Goal: Information Seeking & Learning: Stay updated

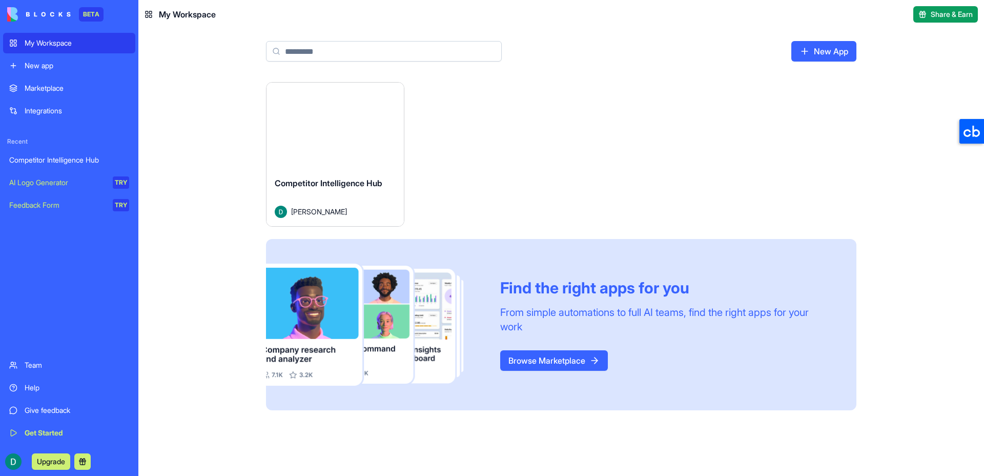
click at [98, 160] on div "Competitor Intelligence Hub" at bounding box center [69, 160] width 120 height 10
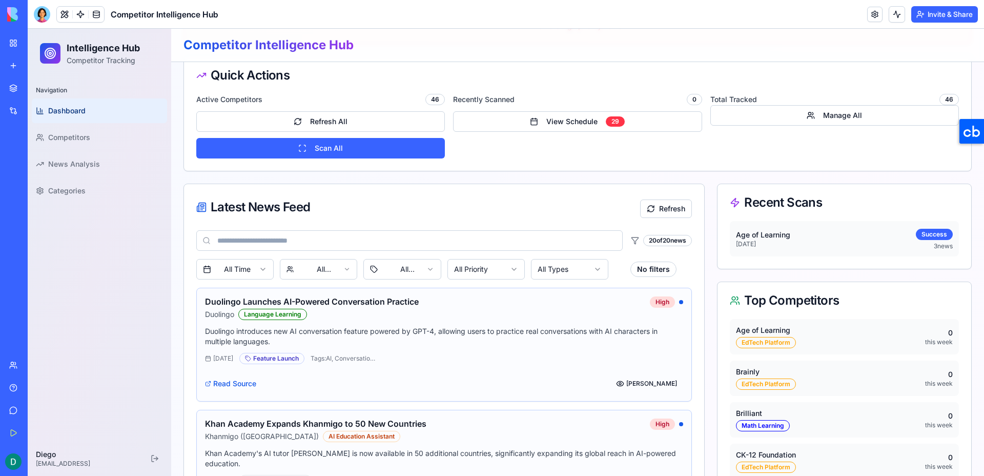
scroll to position [320, 0]
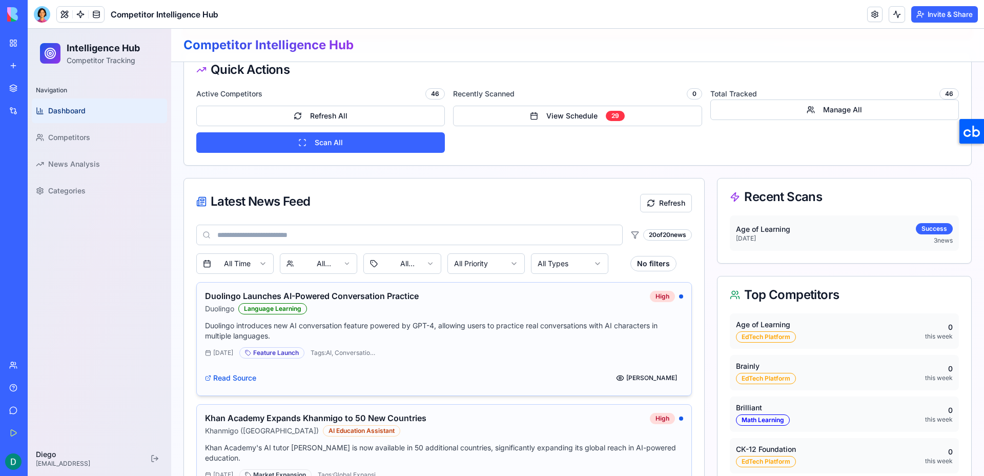
click at [472, 296] on h3 "Duolingo Launches AI-Powered Conversation Practice" at bounding box center [423, 296] width 437 height 10
click at [395, 295] on h3 "Duolingo Launches AI-Powered Conversation Practice" at bounding box center [423, 296] width 437 height 10
click at [216, 299] on h3 "Duolingo Launches AI-Powered Conversation Practice" at bounding box center [423, 296] width 437 height 10
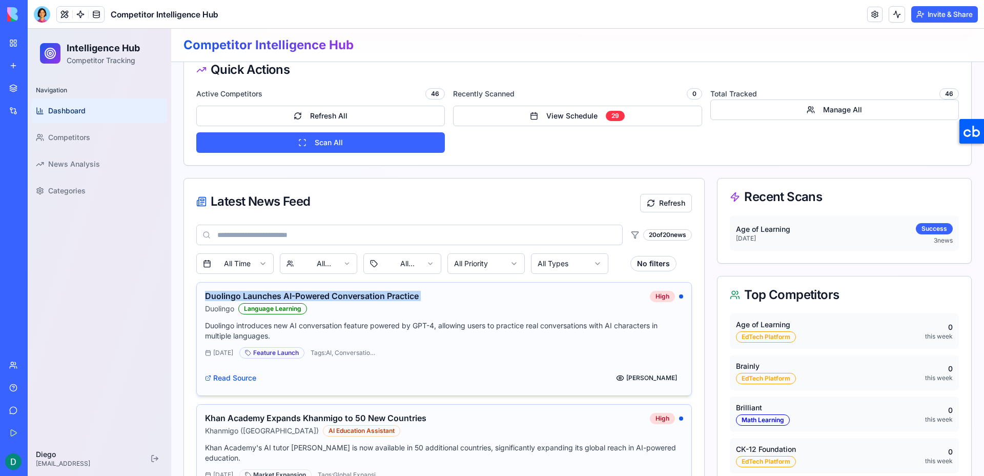
click at [216, 299] on h3 "Duolingo Launches AI-Powered Conversation Practice" at bounding box center [423, 296] width 437 height 10
click at [451, 299] on h3 "Duolingo Launches AI-Powered Conversation Practice" at bounding box center [423, 296] width 437 height 10
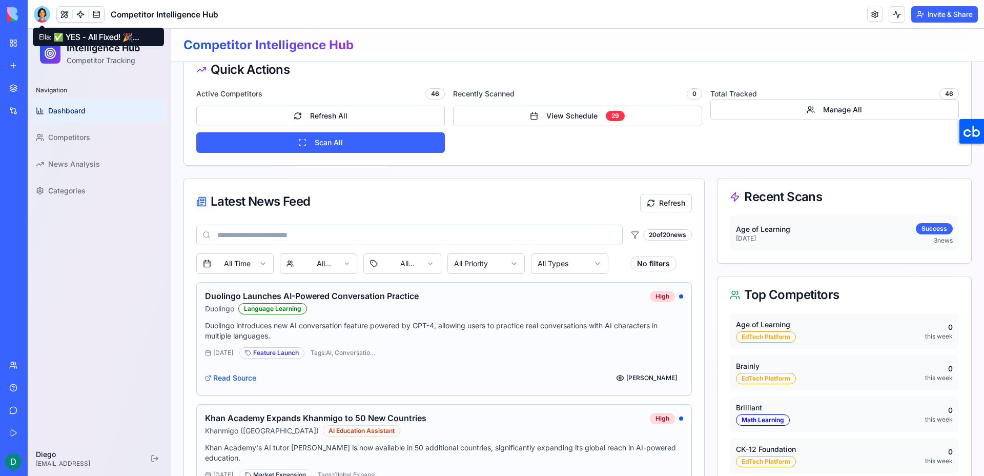
click at [41, 12] on div at bounding box center [42, 14] width 16 height 16
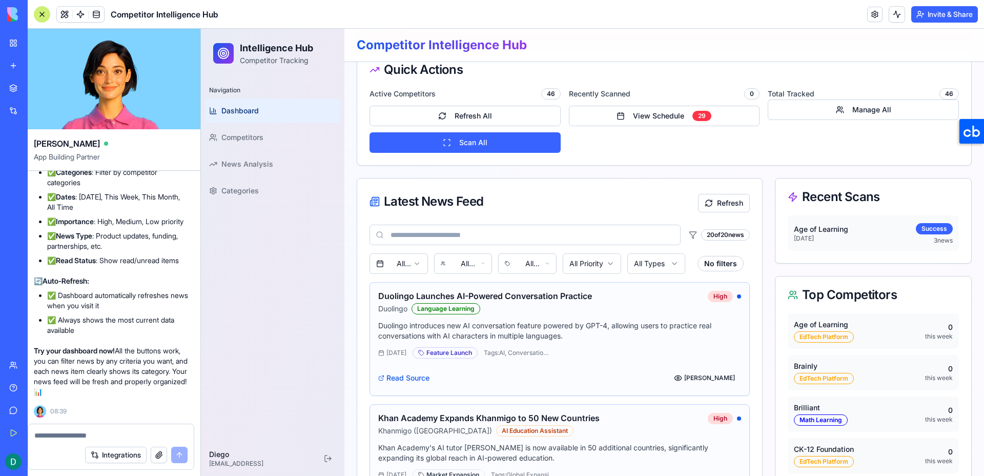
scroll to position [0, 0]
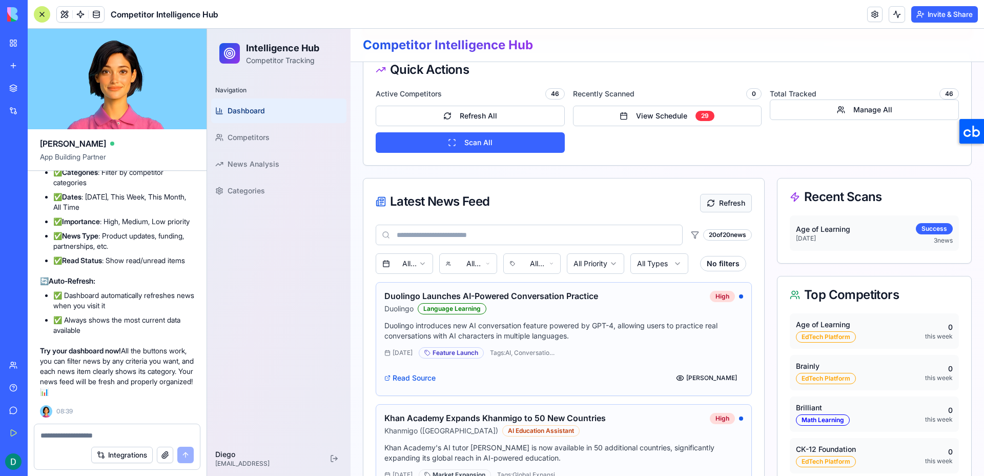
click at [722, 205] on button "Refresh" at bounding box center [726, 203] width 52 height 18
click at [498, 295] on h3 "Duolingo Launches AI-Powered Conversation Practice" at bounding box center [542, 296] width 317 height 10
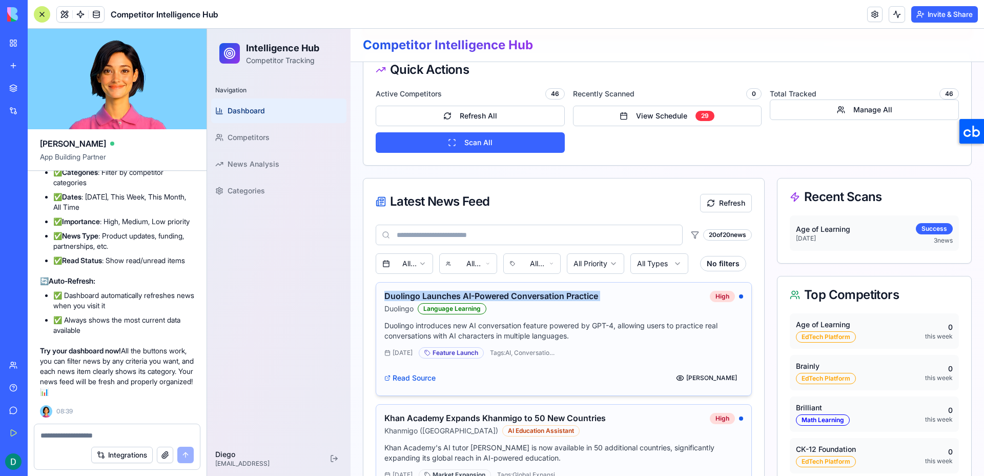
click at [498, 295] on h3 "Duolingo Launches AI-Powered Conversation Practice" at bounding box center [542, 296] width 317 height 10
copy h3 "Duolingo Launches AI-Powered Conversation Practice"
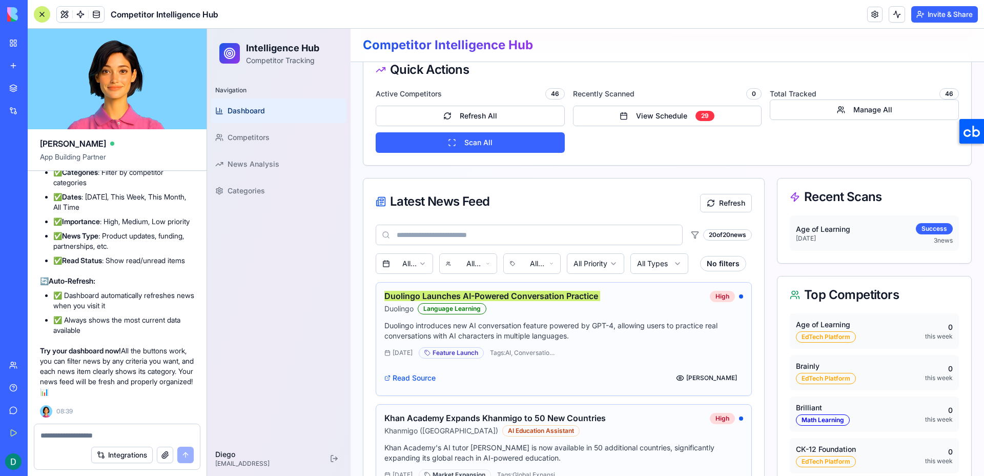
click at [141, 436] on textarea at bounding box center [116, 435] width 153 height 10
paste textarea "**********"
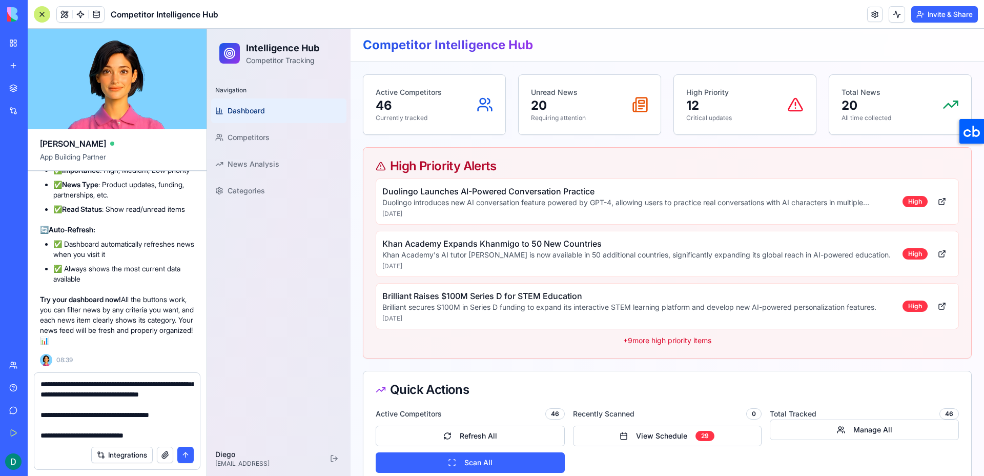
click at [589, 201] on p "Duolingo introduces new AI conversation feature powered by GPT-4, allowing user…" at bounding box center [638, 202] width 512 height 10
click at [556, 191] on h4 "Duolingo Launches AI-Powered Conversation Practice" at bounding box center [638, 191] width 512 height 12
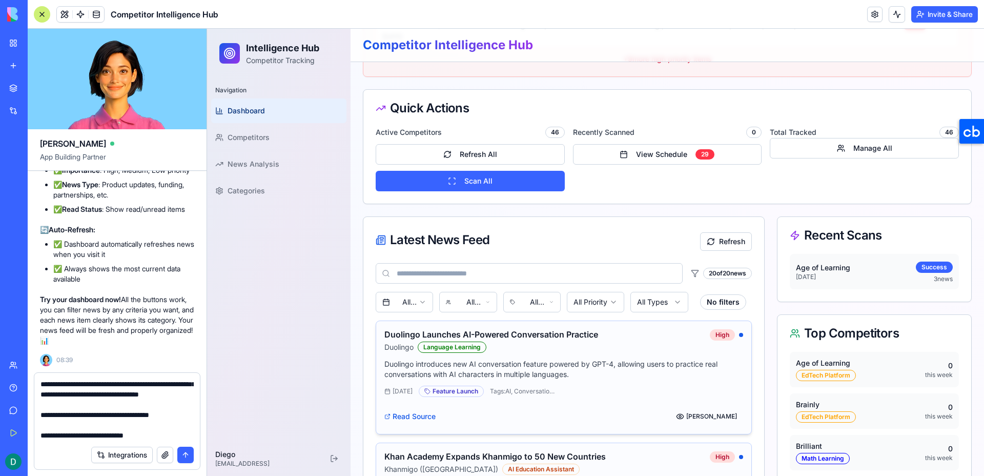
scroll to position [268, 0]
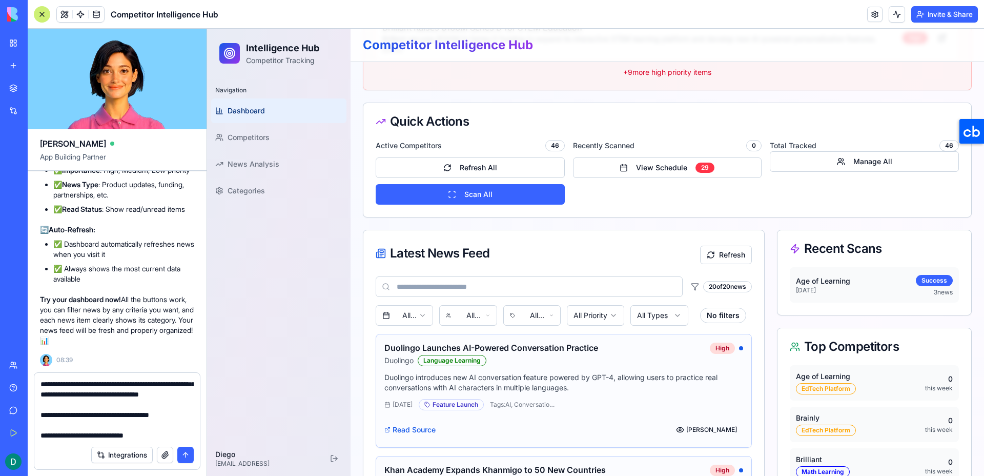
click at [473, 255] on div "Latest News Feed" at bounding box center [433, 253] width 114 height 12
copy div "Latest News Feed"
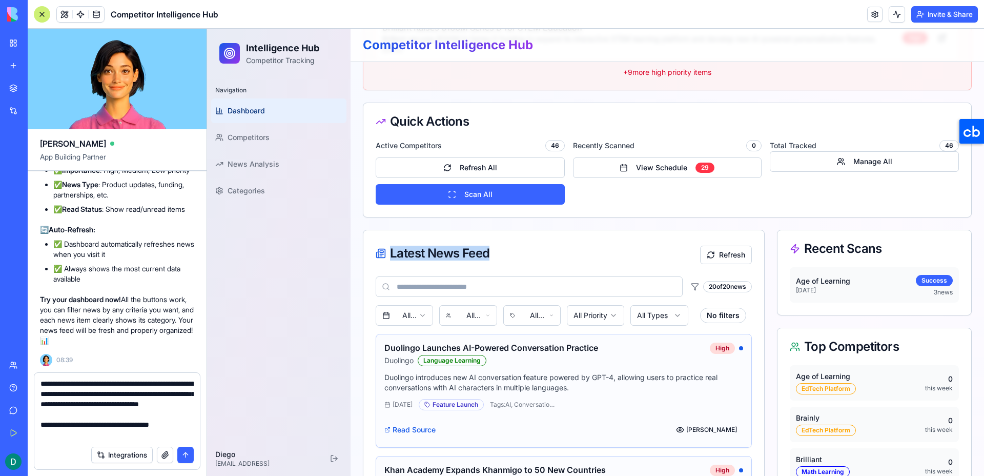
scroll to position [2, 0]
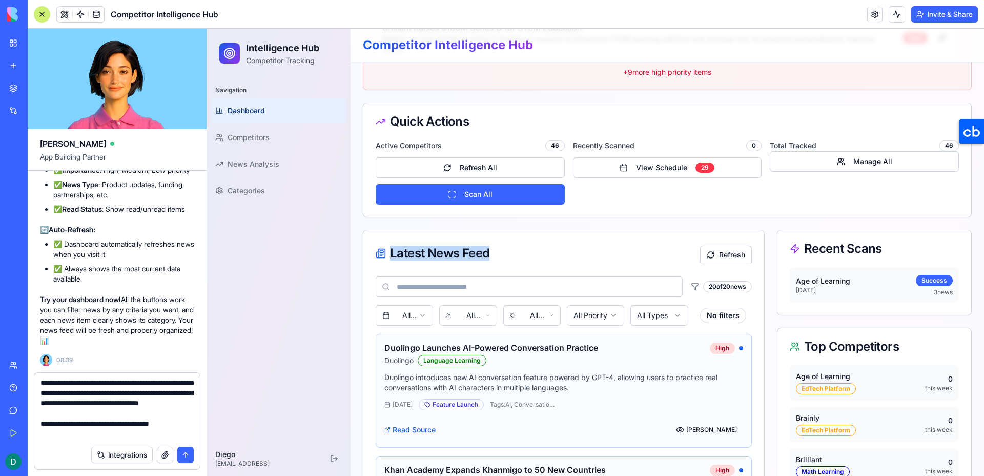
click at [89, 414] on textarea "**********" at bounding box center [116, 409] width 153 height 61
click at [87, 424] on textarea "**********" at bounding box center [116, 409] width 153 height 61
paste textarea "**********"
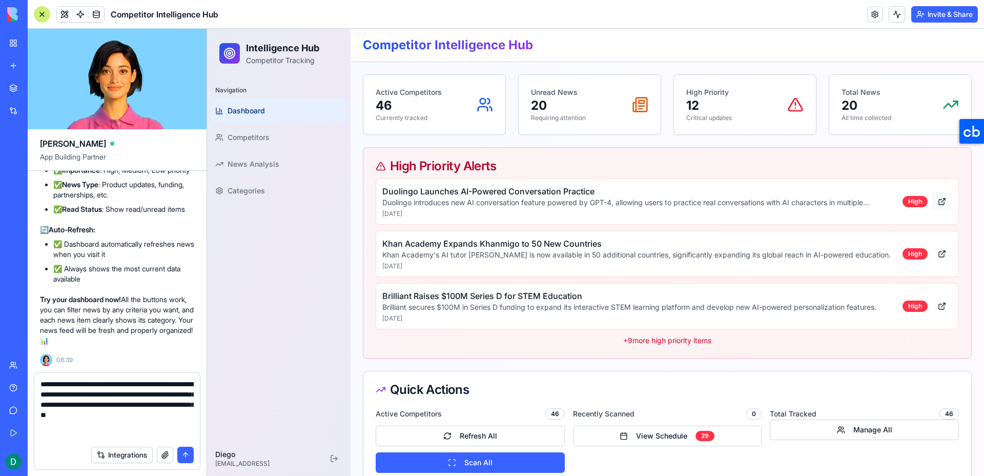
click at [943, 201] on button at bounding box center [942, 201] width 20 height 18
click at [947, 253] on button at bounding box center [942, 253] width 20 height 18
drag, startPoint x: 391, startPoint y: 164, endPoint x: 534, endPoint y: 164, distance: 143.5
click at [534, 164] on div "High Priority Alerts" at bounding box center [667, 166] width 583 height 12
click at [117, 441] on div "Integrations" at bounding box center [117, 454] width 166 height 29
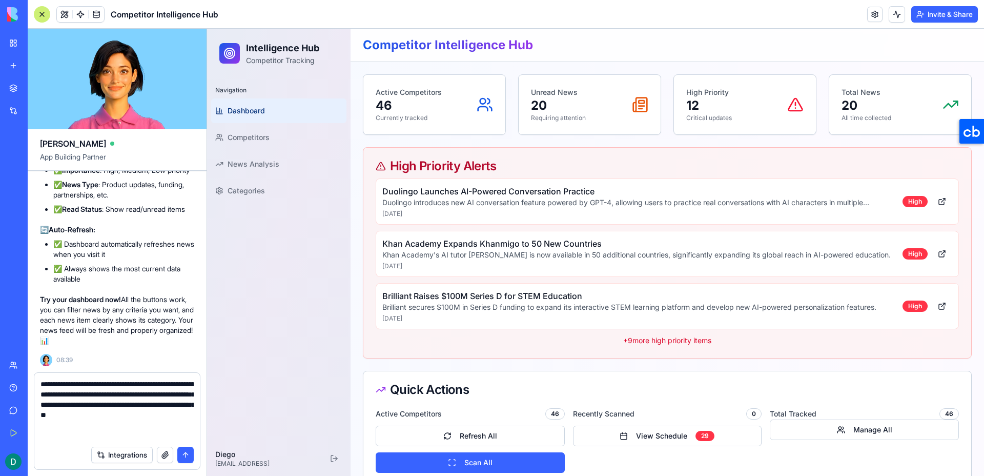
scroll to position [51, 0]
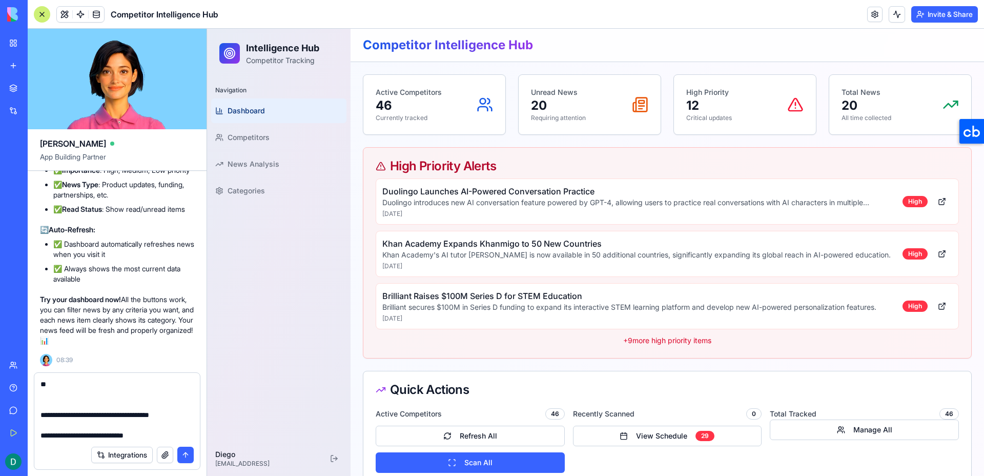
click at [172, 420] on textarea "**********" at bounding box center [116, 409] width 153 height 61
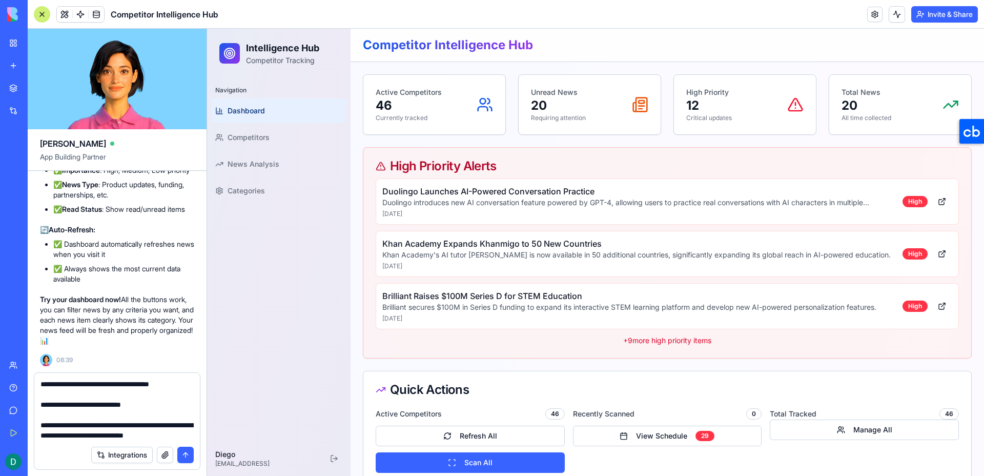
scroll to position [91, 0]
click at [577, 95] on p "Unread News" at bounding box center [558, 92] width 55 height 10
click at [138, 437] on textarea "**********" at bounding box center [116, 409] width 153 height 61
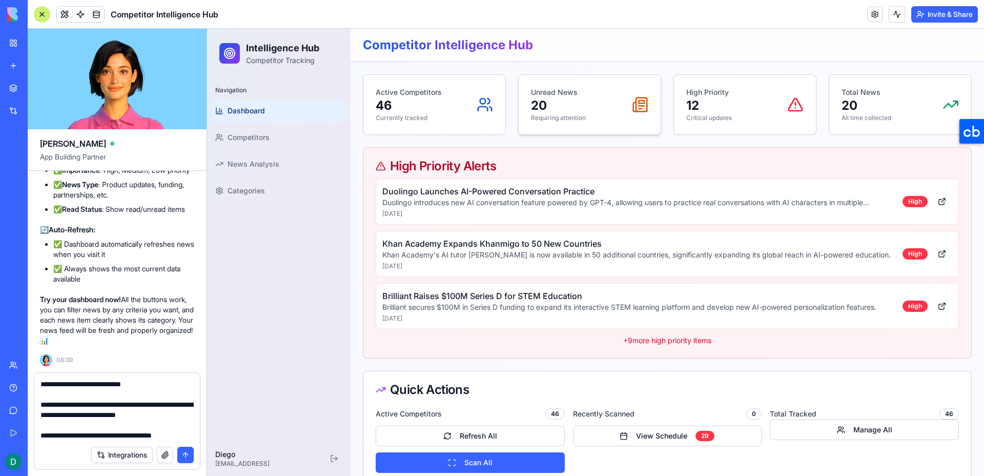
click at [594, 113] on div "Unread News 20 Requiring attention" at bounding box center [589, 104] width 117 height 35
click at [445, 114] on div "Active Competitors 46 Currently tracked" at bounding box center [434, 104] width 117 height 35
click at [785, 114] on div "High Priority 12 Critical updates" at bounding box center [744, 104] width 117 height 35
click at [906, 109] on div "Total News 20 All time collected" at bounding box center [899, 104] width 117 height 35
click at [112, 432] on textarea "**********" at bounding box center [116, 409] width 153 height 61
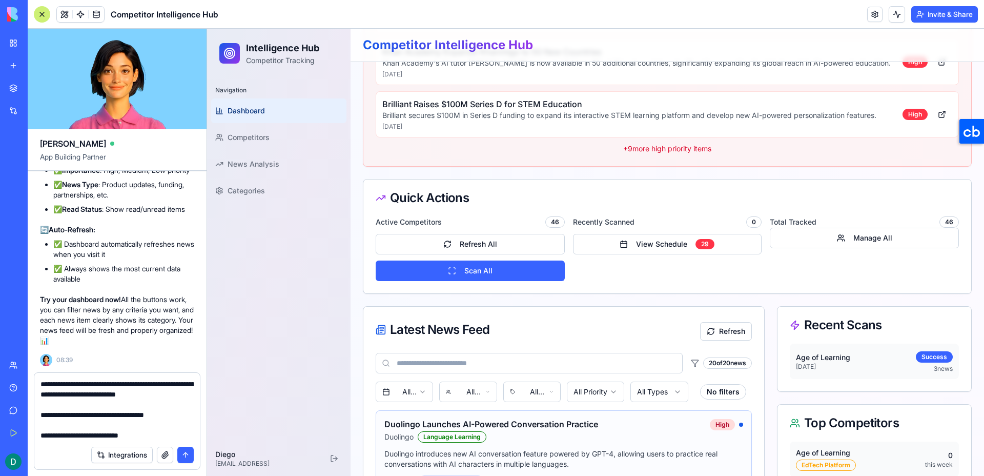
scroll to position [193, 0]
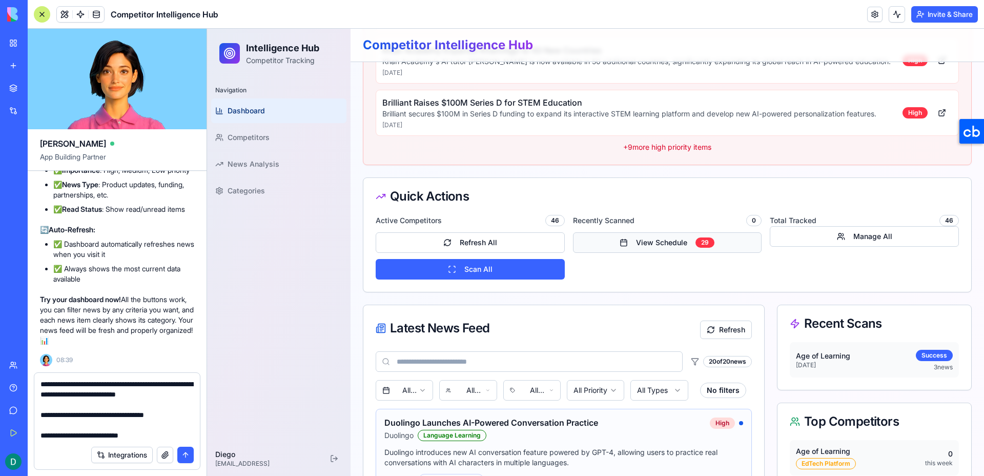
click at [685, 241] on button "View Schedule 29" at bounding box center [667, 242] width 189 height 20
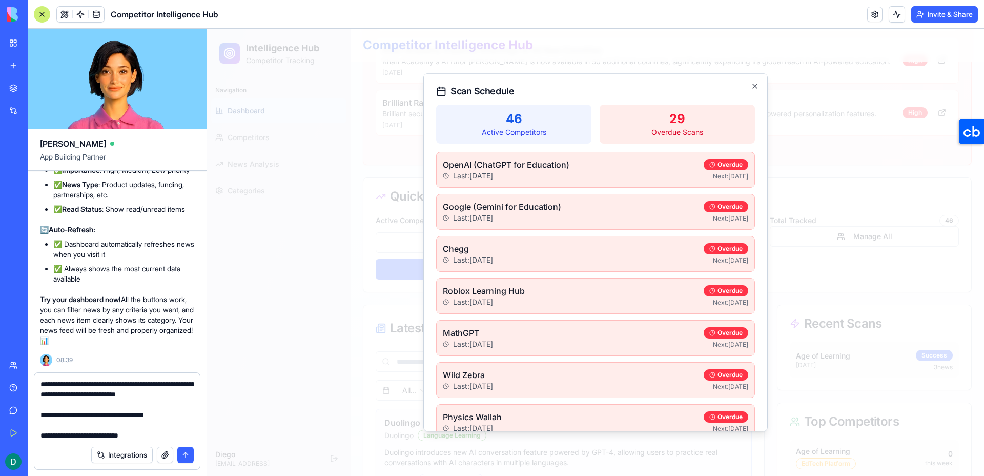
click at [683, 118] on p "29" at bounding box center [677, 119] width 143 height 16
click at [567, 120] on p "46" at bounding box center [513, 119] width 143 height 16
click at [752, 83] on icon "button" at bounding box center [755, 86] width 8 height 8
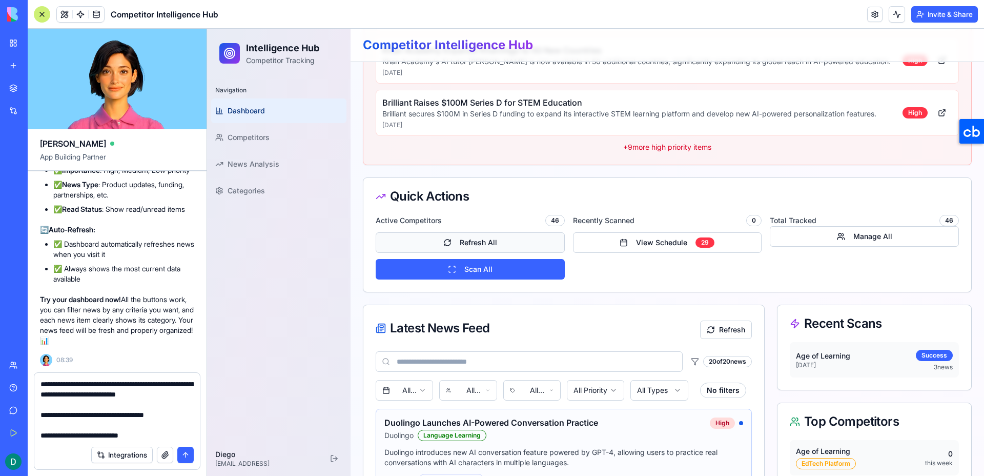
click at [522, 243] on button "Refresh All" at bounding box center [470, 242] width 189 height 20
click at [915, 230] on button "Manage All" at bounding box center [864, 236] width 189 height 20
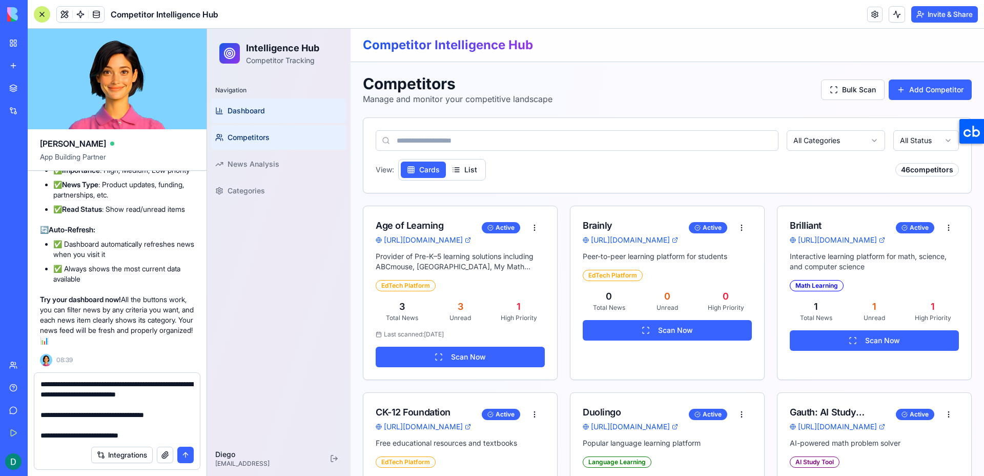
click at [270, 109] on link "Dashboard" at bounding box center [278, 110] width 135 height 25
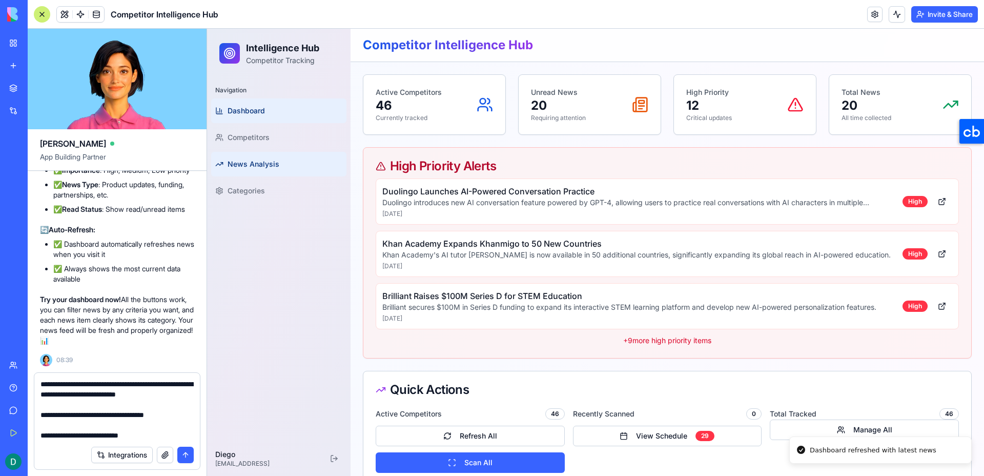
click at [276, 163] on span "News Analysis" at bounding box center [254, 164] width 52 height 10
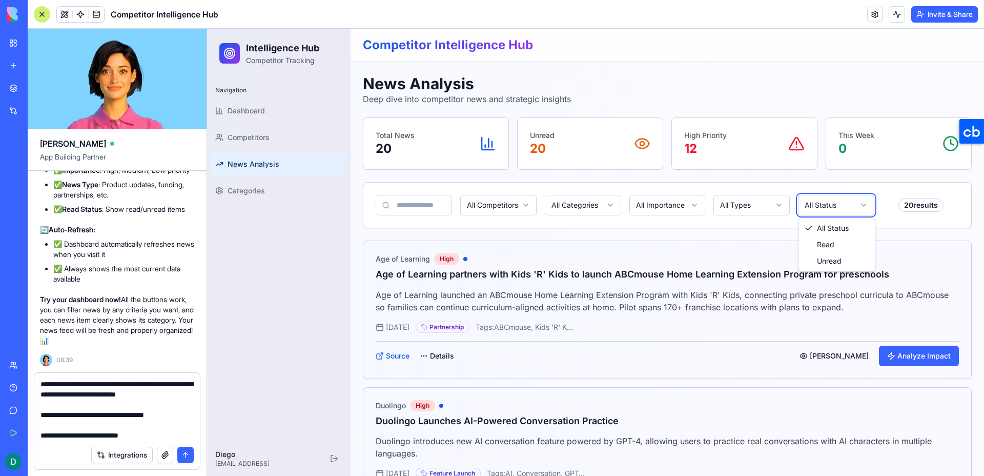
click at [711, 204] on div "All Competitors All Categories All Importance All Types All Status 20 results" at bounding box center [667, 205] width 583 height 20
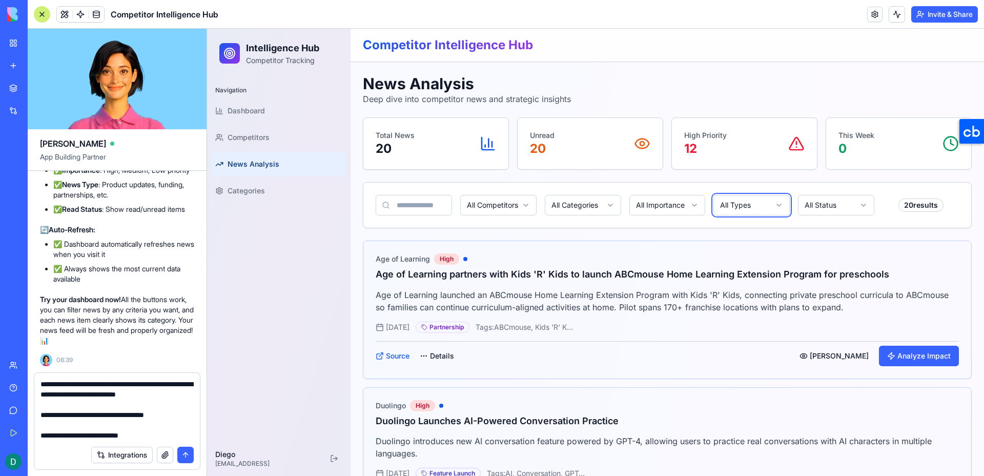
click at [139, 418] on textarea "**********" at bounding box center [116, 409] width 153 height 61
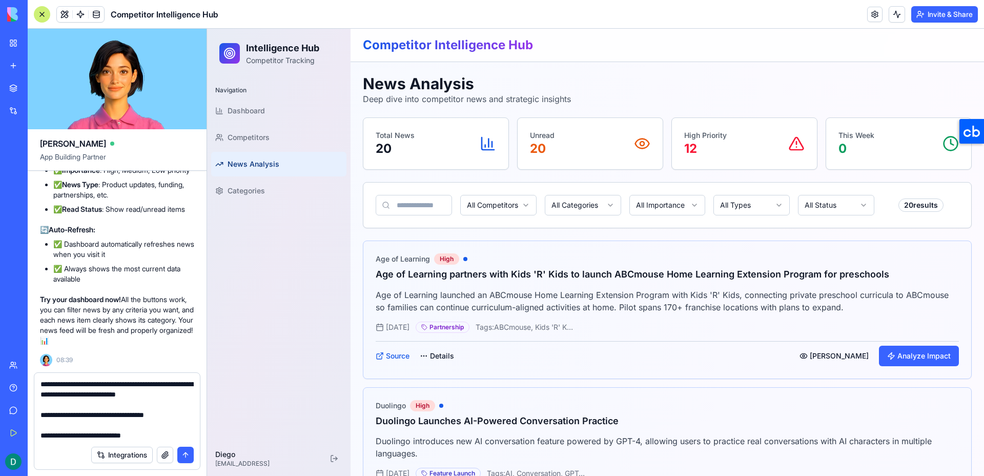
scroll to position [132, 0]
click at [258, 112] on span "Dashboard" at bounding box center [246, 111] width 37 height 10
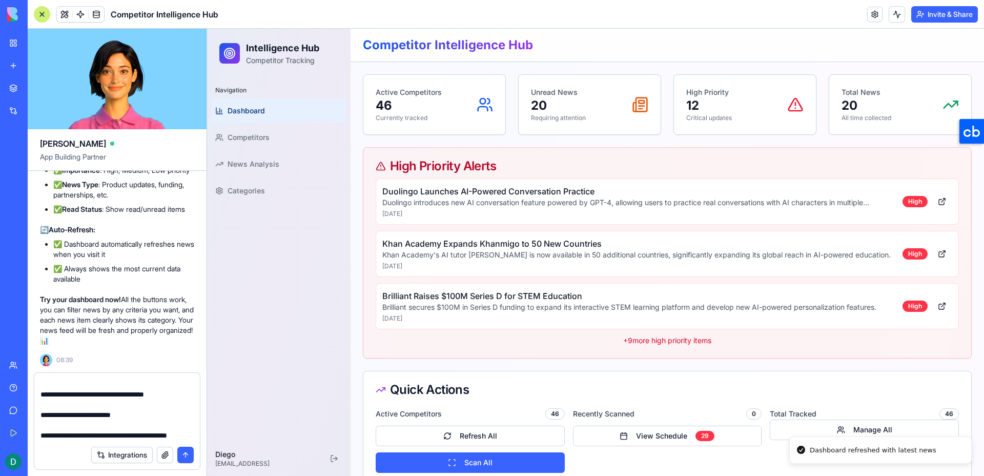
click at [142, 434] on textarea "**********" at bounding box center [116, 409] width 153 height 61
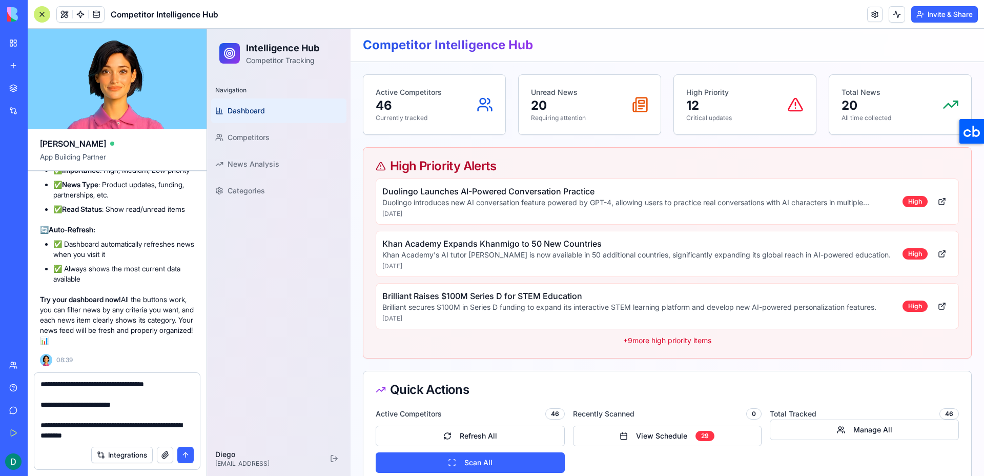
scroll to position [164, 0]
type textarea "**********"
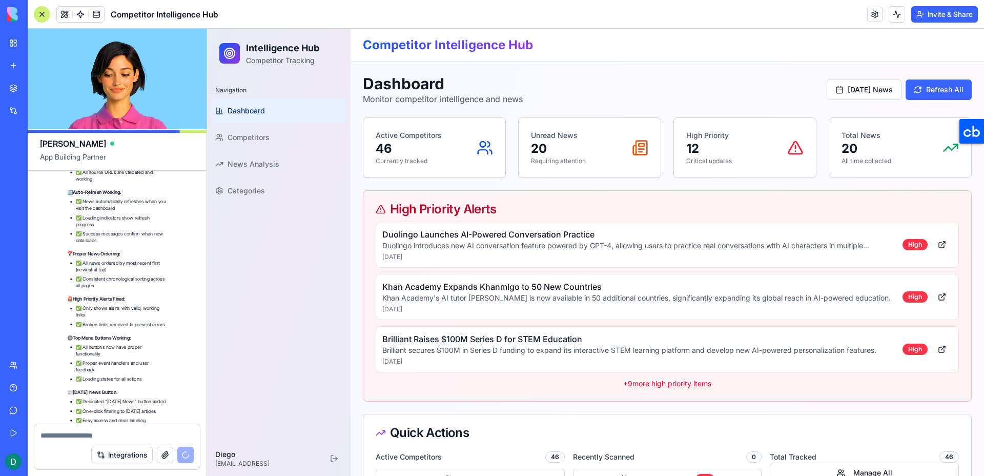
scroll to position [9728, 0]
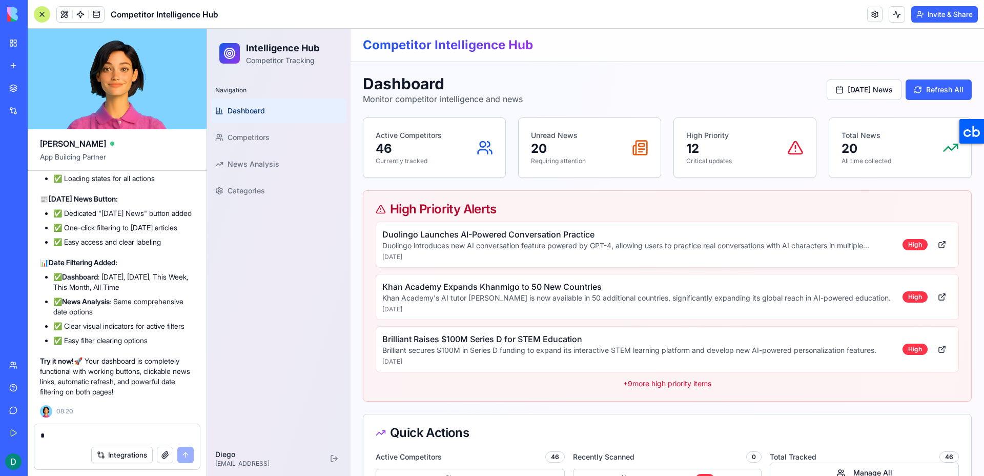
click at [725, 238] on h4 "Duolingo Launches AI-Powered Conversation Practice" at bounding box center [638, 234] width 512 height 12
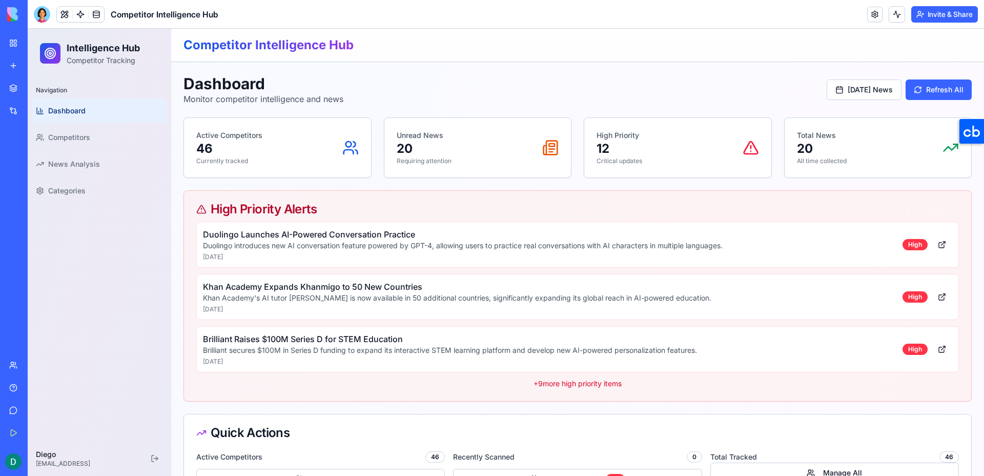
click at [590, 385] on p "+ 9 more high priority items" at bounding box center [577, 383] width 763 height 10
click at [935, 98] on button "Refresh All" at bounding box center [939, 89] width 66 height 20
click at [888, 96] on button "[DATE] News" at bounding box center [864, 89] width 75 height 20
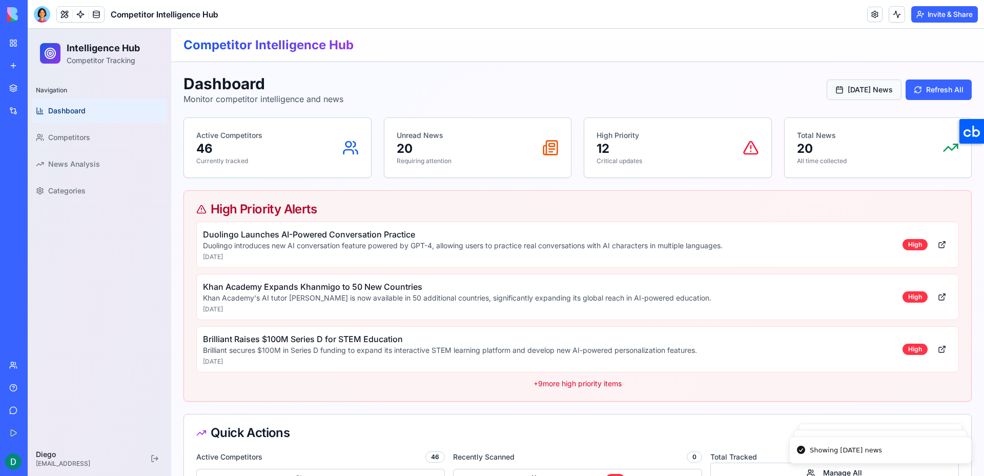
click at [888, 96] on button "[DATE] News" at bounding box center [864, 89] width 75 height 20
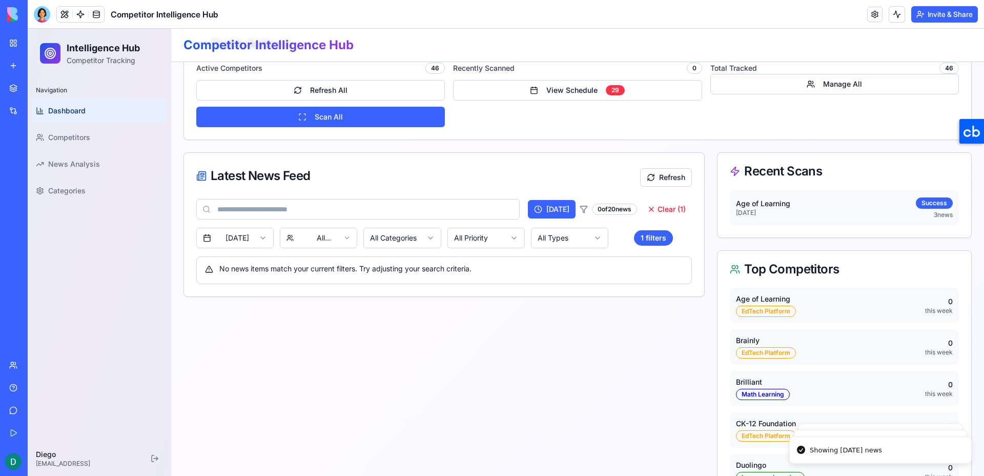
scroll to position [388, 0]
click at [652, 212] on button "Clear ( 1 )" at bounding box center [666, 209] width 51 height 18
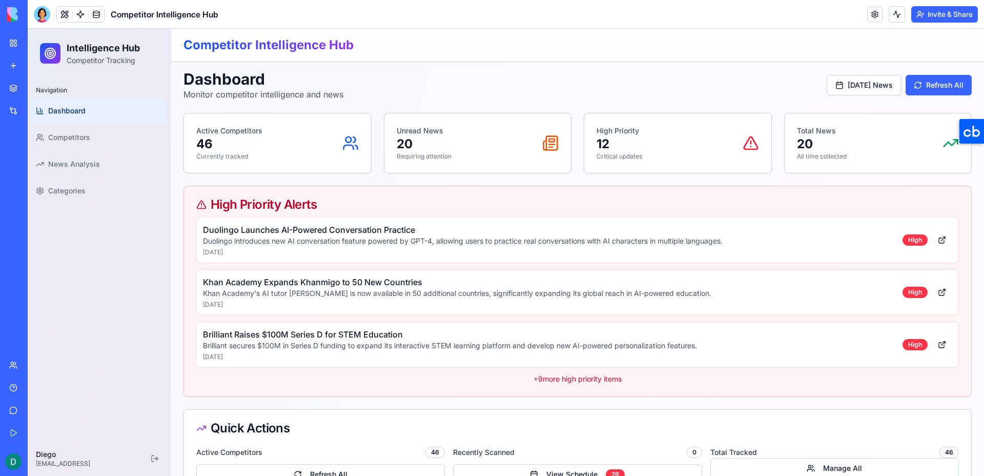
scroll to position [0, 0]
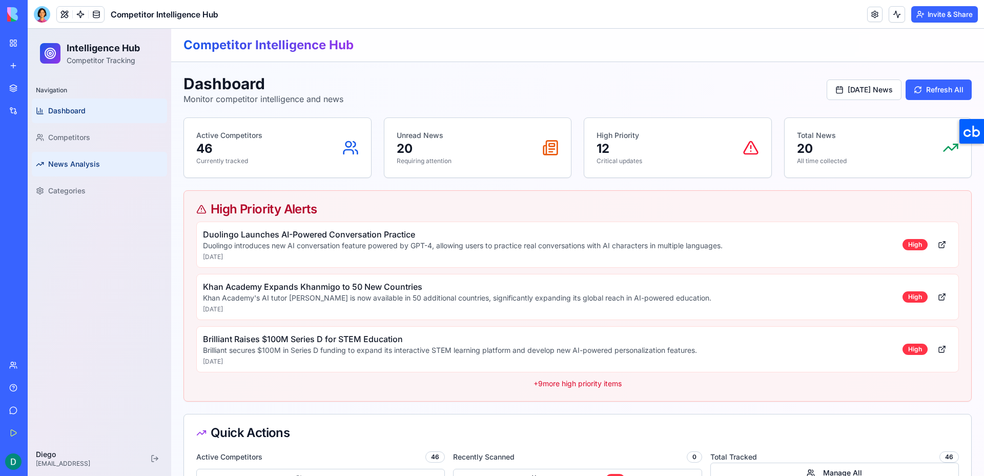
click at [97, 161] on span "News Analysis" at bounding box center [74, 164] width 52 height 10
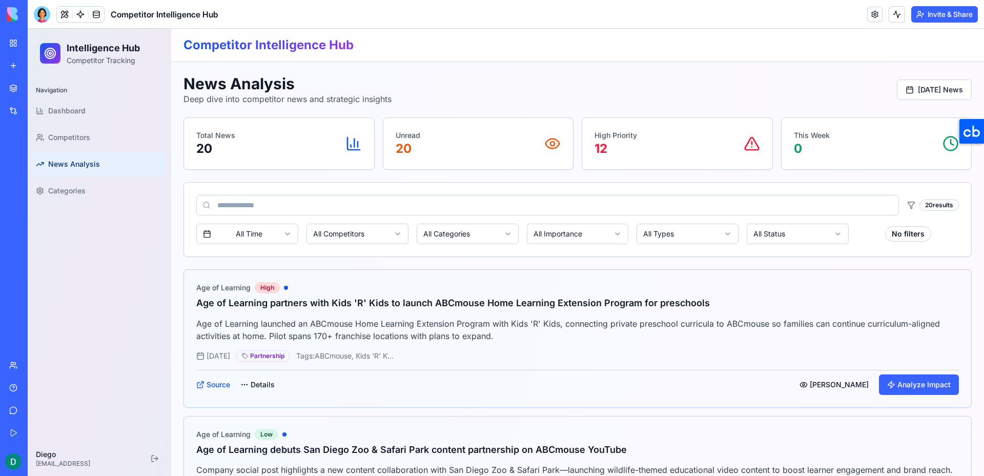
click at [95, 162] on span "News Analysis" at bounding box center [74, 164] width 52 height 10
click at [91, 166] on span "News Analysis" at bounding box center [74, 164] width 52 height 10
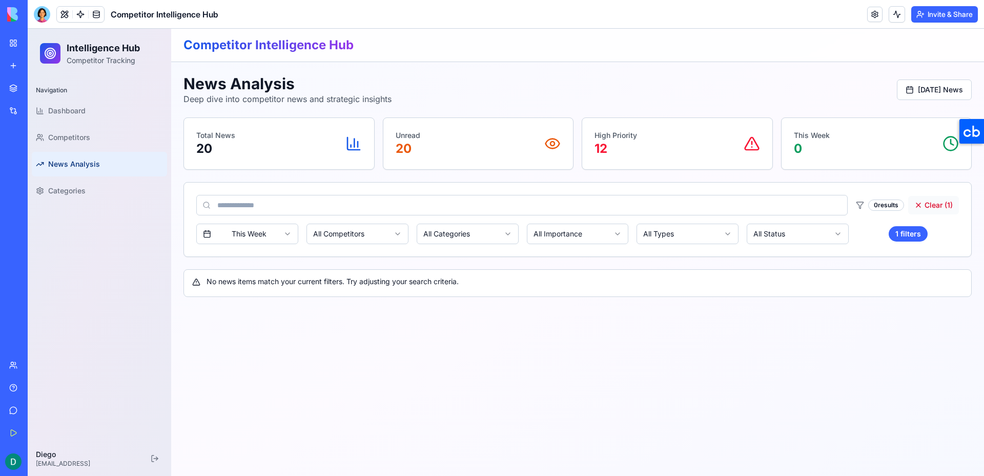
click at [941, 206] on button "Clear ( 1 )" at bounding box center [933, 205] width 51 height 18
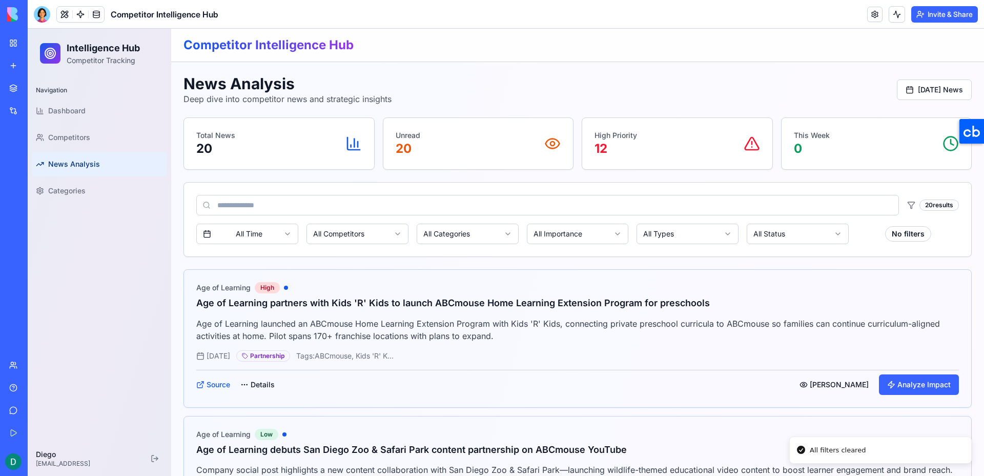
click at [458, 142] on div "Unread 20" at bounding box center [479, 143] width 166 height 27
click at [640, 149] on div "High Priority 12" at bounding box center [677, 143] width 166 height 27
click at [98, 105] on link "Dashboard" at bounding box center [99, 110] width 135 height 25
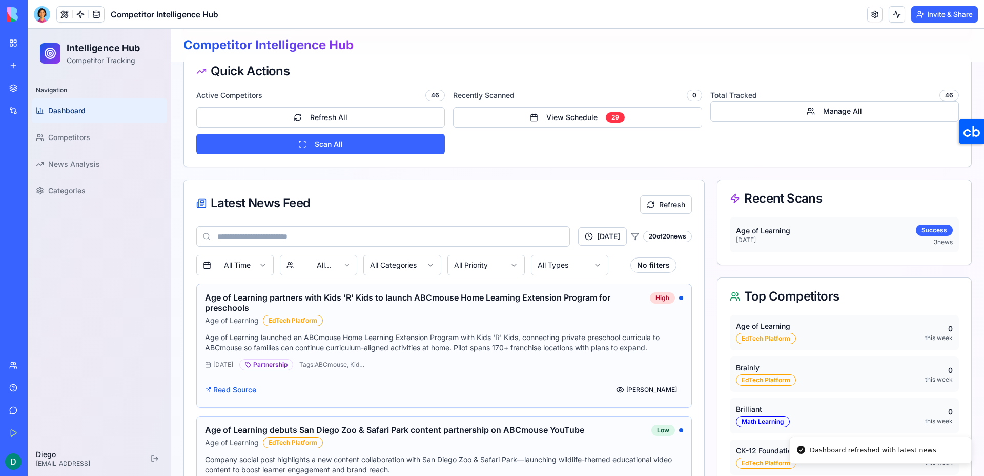
scroll to position [363, 0]
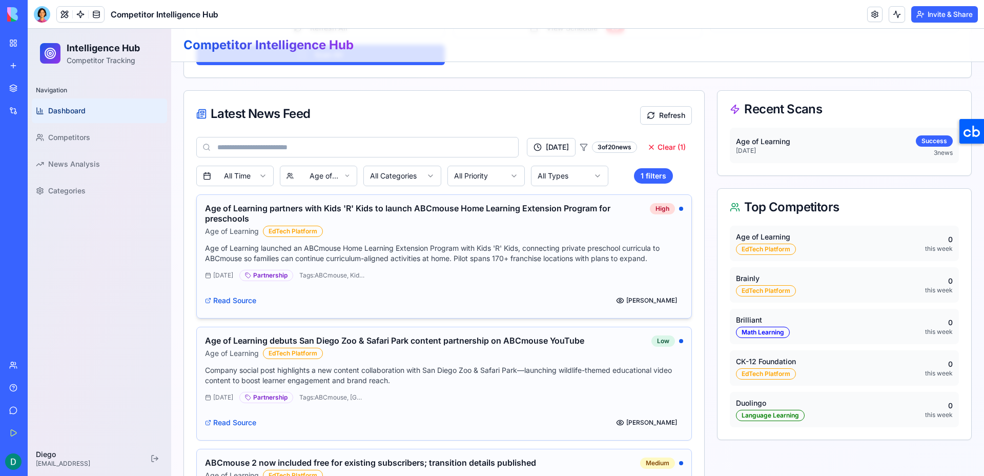
scroll to position [469, 0]
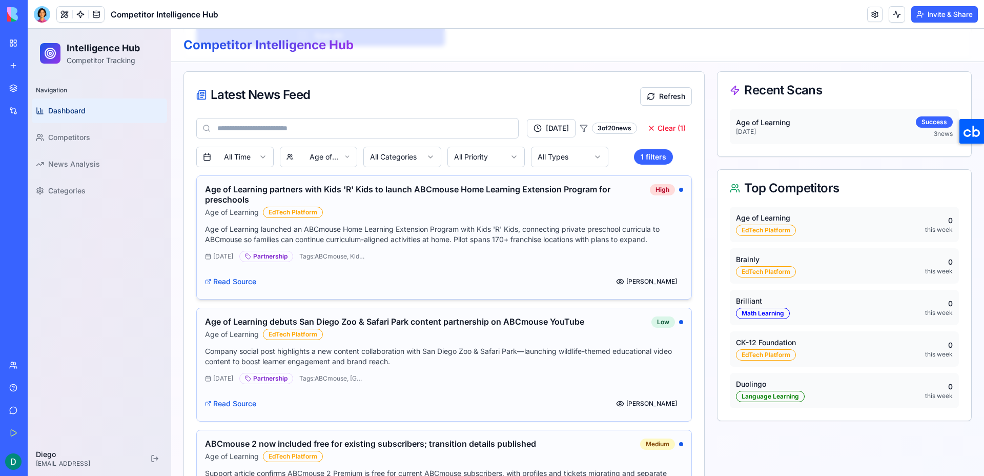
click at [512, 200] on h3 "Age of Learning partners with Kids 'R' Kids to launch ABCmouse Home Learning Ex…" at bounding box center [423, 194] width 437 height 20
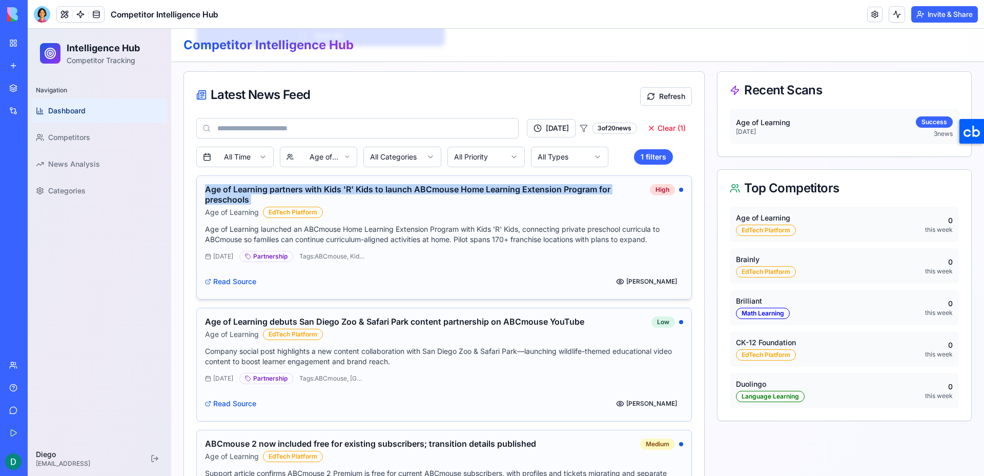
click at [512, 200] on h3 "Age of Learning partners with Kids 'R' Kids to launch ABCmouse Home Learning Ex…" at bounding box center [423, 194] width 437 height 20
click at [236, 280] on link "Read Source" at bounding box center [230, 281] width 51 height 10
click at [251, 405] on link "Read Source" at bounding box center [230, 403] width 51 height 10
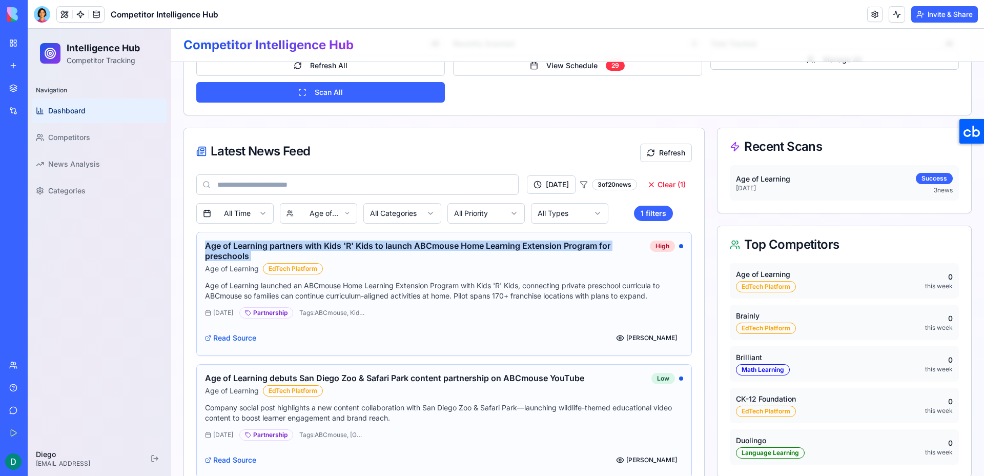
scroll to position [417, 0]
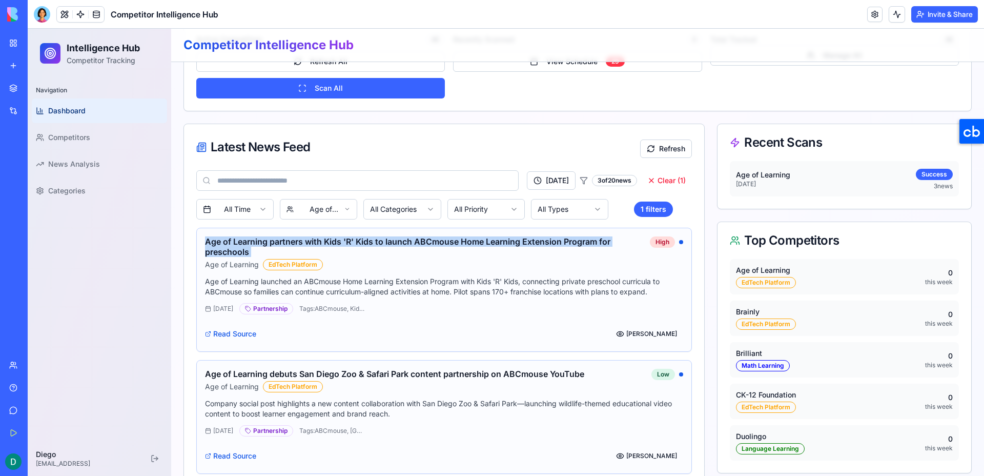
click at [319, 204] on html "Intelligence Hub Competitor Tracking Navigation Dashboard Competitors News Anal…" at bounding box center [506, 116] width 956 height 1009
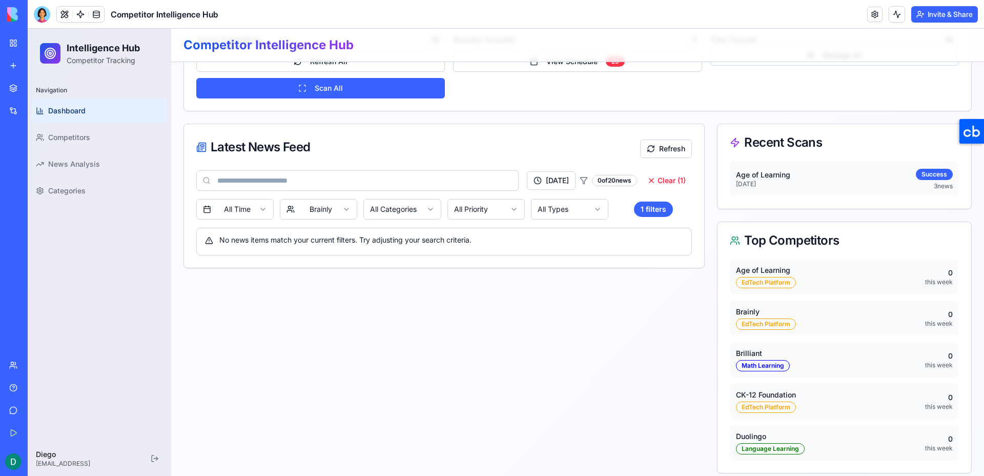
click at [328, 204] on html "Intelligence Hub Competitor Tracking Navigation Dashboard Competitors News Anal…" at bounding box center [506, 49] width 956 height 874
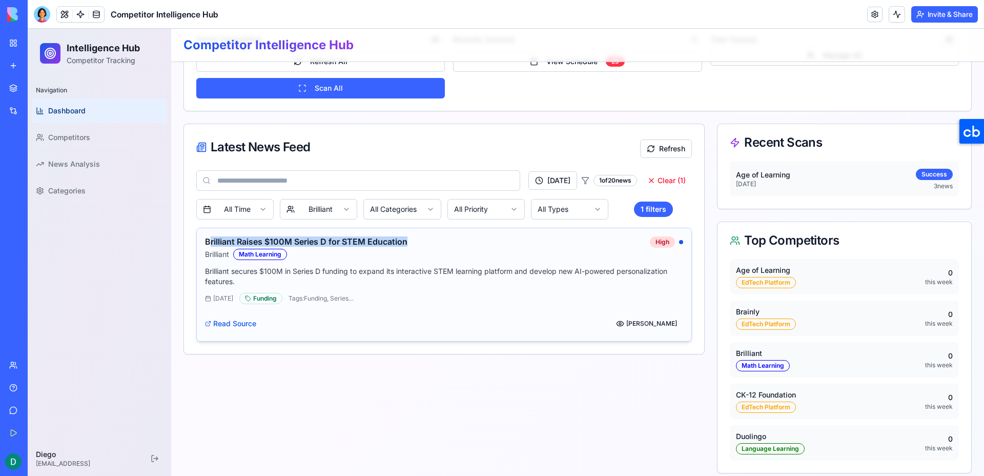
drag, startPoint x: 208, startPoint y: 241, endPoint x: 415, endPoint y: 242, distance: 206.5
click at [415, 242] on h3 "Brilliant Raises $100M Series D for STEM Education" at bounding box center [423, 241] width 437 height 10
click at [236, 326] on link "Read Source" at bounding box center [230, 323] width 51 height 10
click at [305, 214] on html "Intelligence Hub Competitor Tracking Navigation Dashboard Competitors News Anal…" at bounding box center [506, 49] width 956 height 874
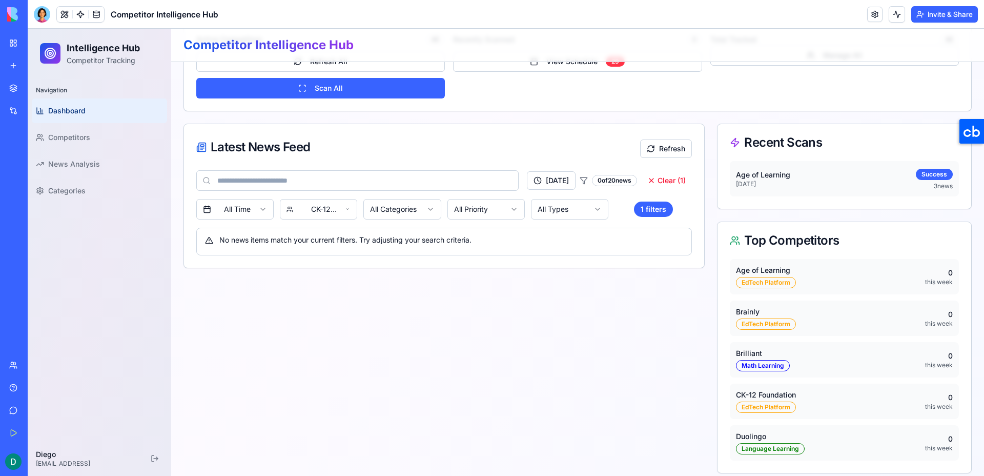
click at [317, 210] on html "Intelligence Hub Competitor Tracking Navigation Dashboard Competitors News Anal…" at bounding box center [506, 49] width 956 height 874
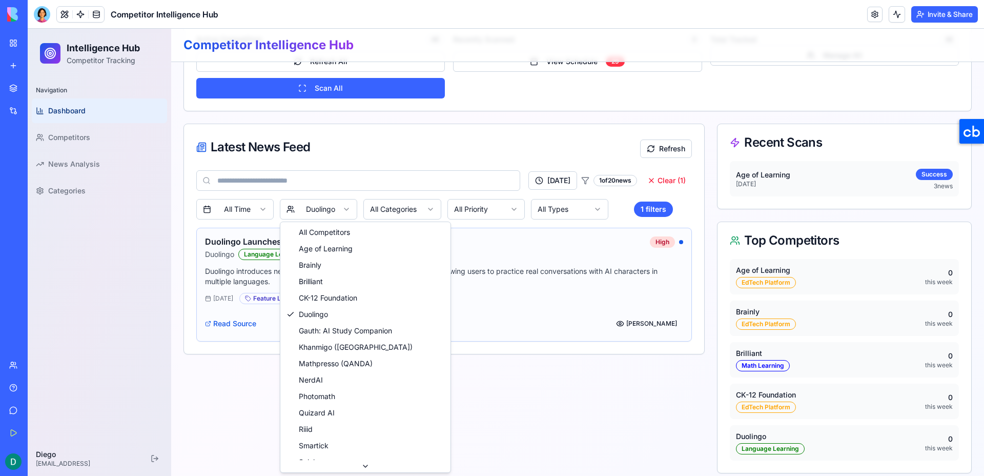
click at [321, 209] on html "Intelligence Hub Competitor Tracking Navigation Dashboard Competitors News Anal…" at bounding box center [506, 49] width 956 height 874
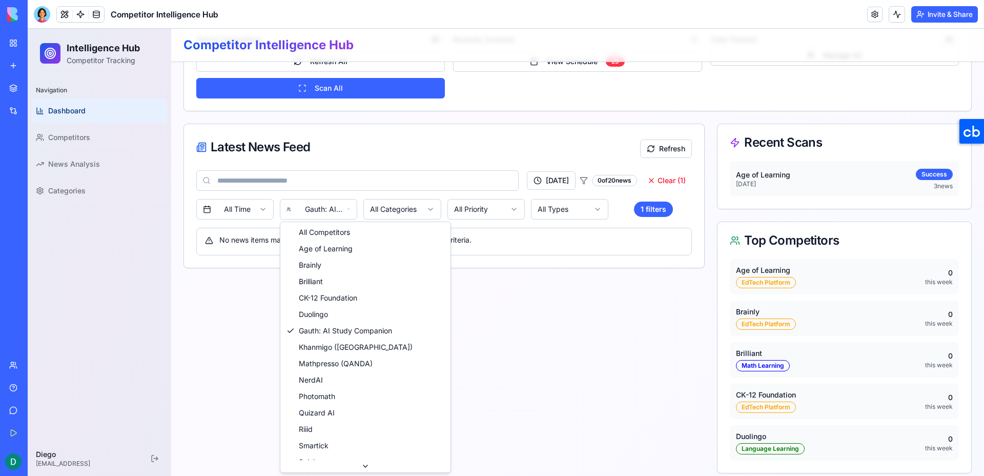
click at [322, 208] on html "Intelligence Hub Competitor Tracking Navigation Dashboard Competitors News Anal…" at bounding box center [506, 49] width 956 height 874
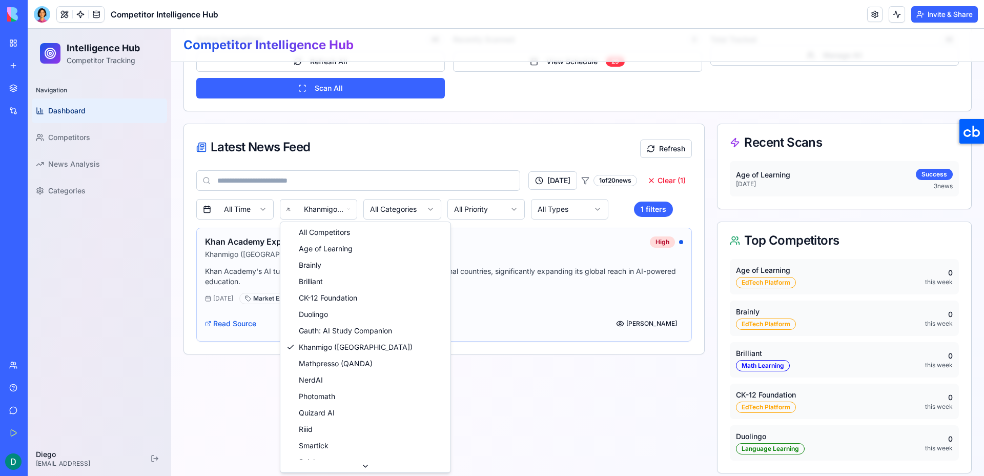
click at [326, 215] on html "Intelligence Hub Competitor Tracking Navigation Dashboard Competitors News Anal…" at bounding box center [506, 49] width 956 height 874
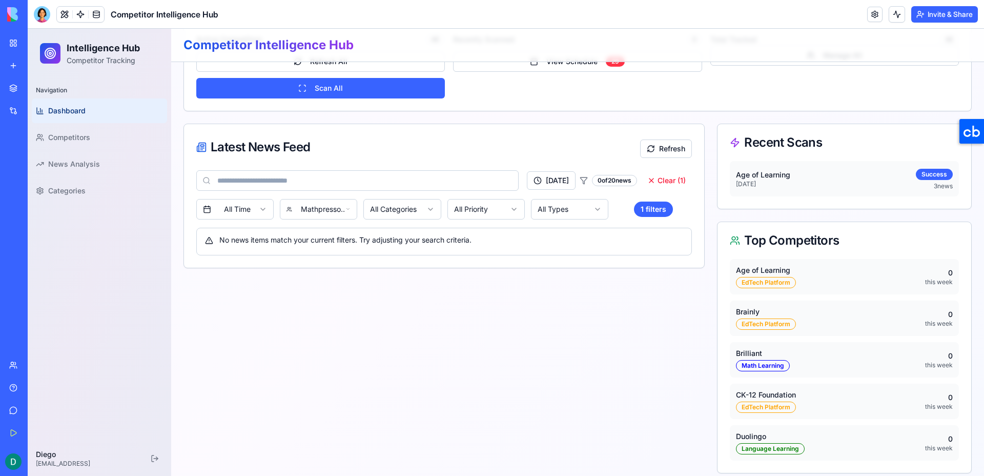
click at [332, 214] on html "Intelligence Hub Competitor Tracking Navigation Dashboard Competitors News Anal…" at bounding box center [506, 49] width 956 height 874
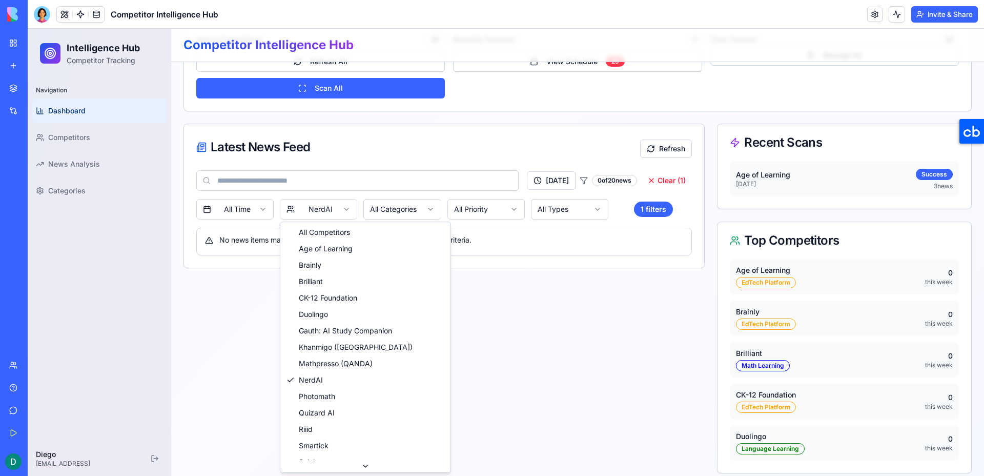
click at [319, 215] on html "Intelligence Hub Competitor Tracking Navigation Dashboard Competitors News Anal…" at bounding box center [506, 49] width 956 height 874
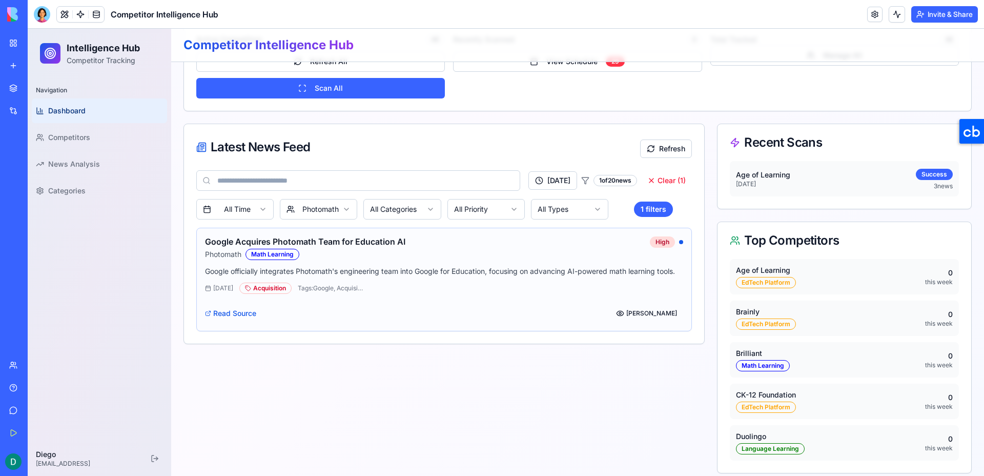
click at [311, 203] on html "Intelligence Hub Competitor Tracking Navigation Dashboard Competitors News Anal…" at bounding box center [506, 49] width 956 height 874
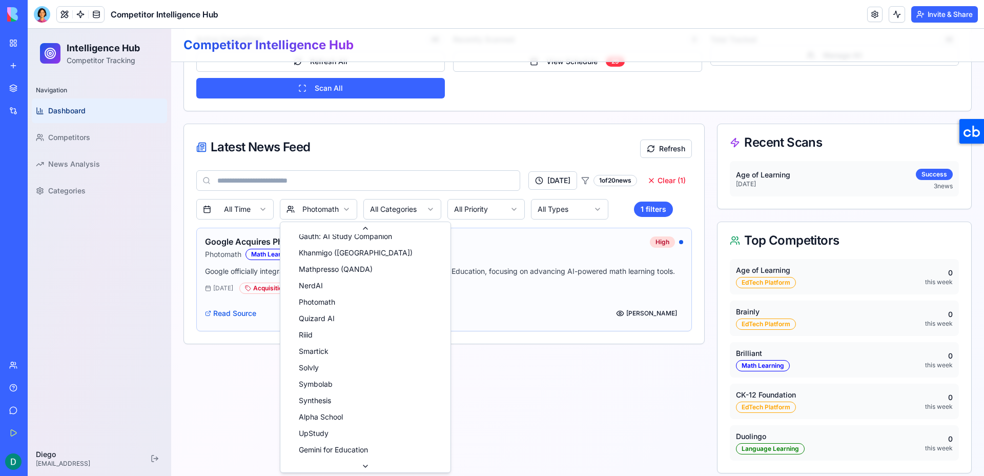
scroll to position [537, 0]
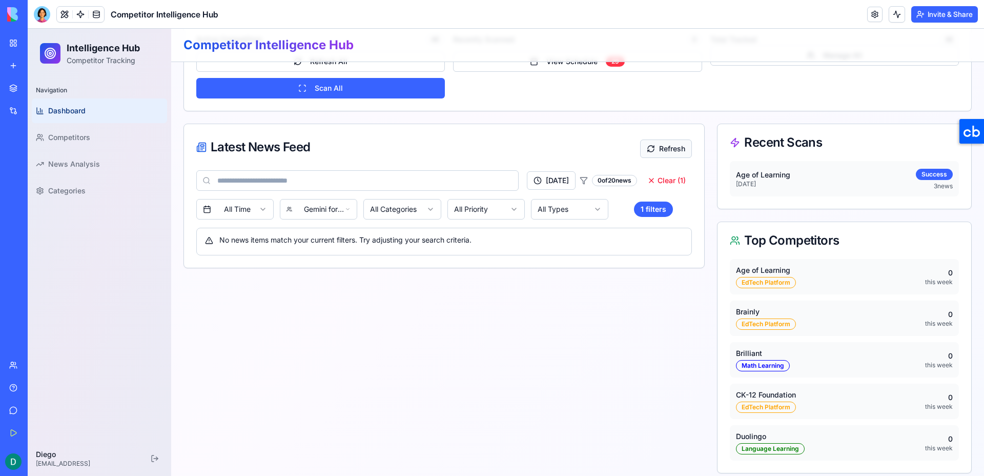
click at [650, 144] on button "Refresh" at bounding box center [666, 148] width 52 height 18
click at [77, 162] on span "News Analysis" at bounding box center [74, 164] width 52 height 10
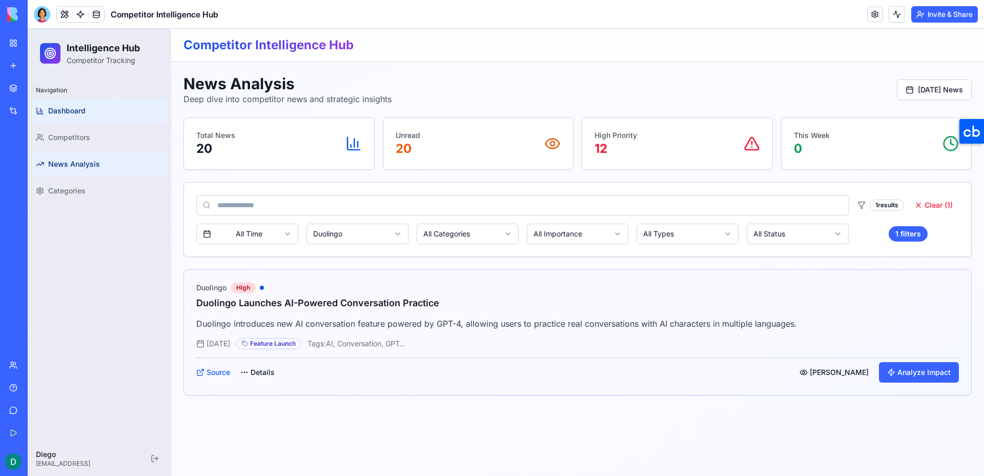
click at [105, 112] on link "Dashboard" at bounding box center [99, 110] width 135 height 25
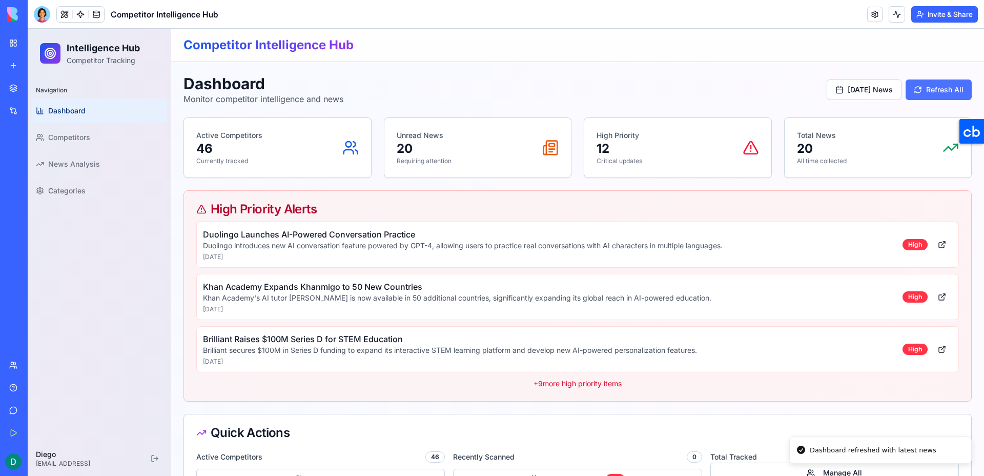
click at [935, 98] on button "Refresh All" at bounding box center [939, 89] width 66 height 20
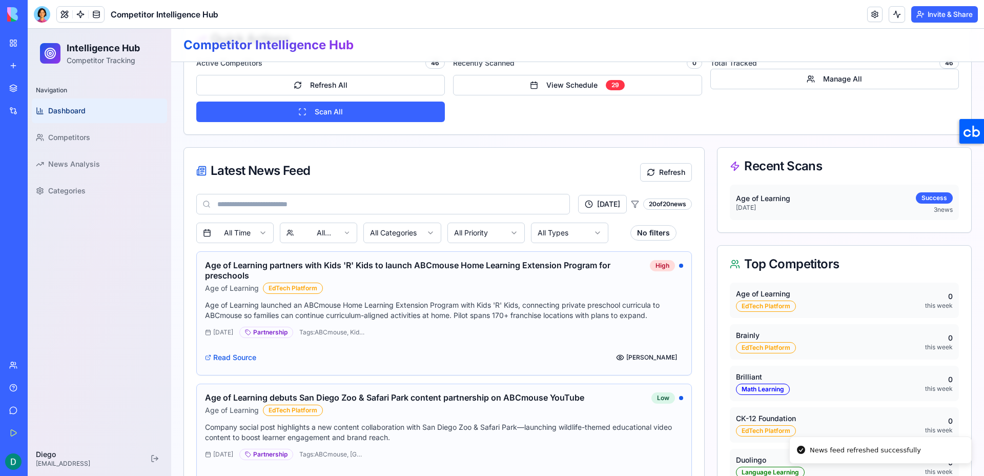
scroll to position [395, 0]
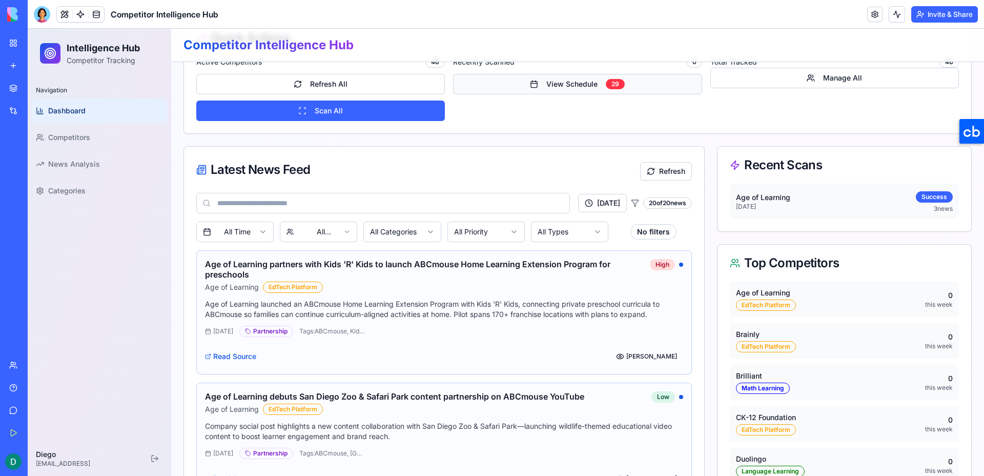
click at [583, 90] on button "View Schedule 29" at bounding box center [577, 84] width 249 height 20
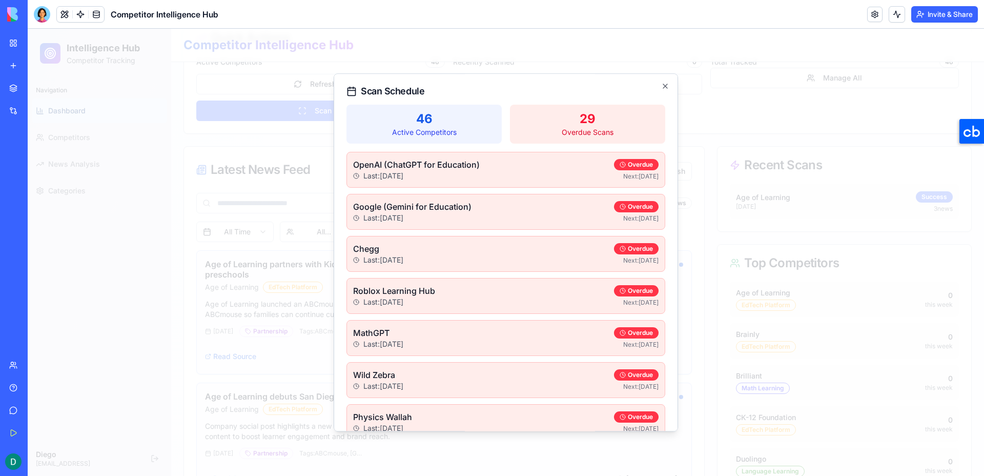
click at [599, 122] on p "29" at bounding box center [587, 119] width 143 height 16
click at [467, 123] on p "46" at bounding box center [424, 119] width 143 height 16
click at [585, 127] on p "Overdue Scans" at bounding box center [587, 132] width 143 height 10
click at [667, 88] on icon "button" at bounding box center [665, 86] width 4 height 4
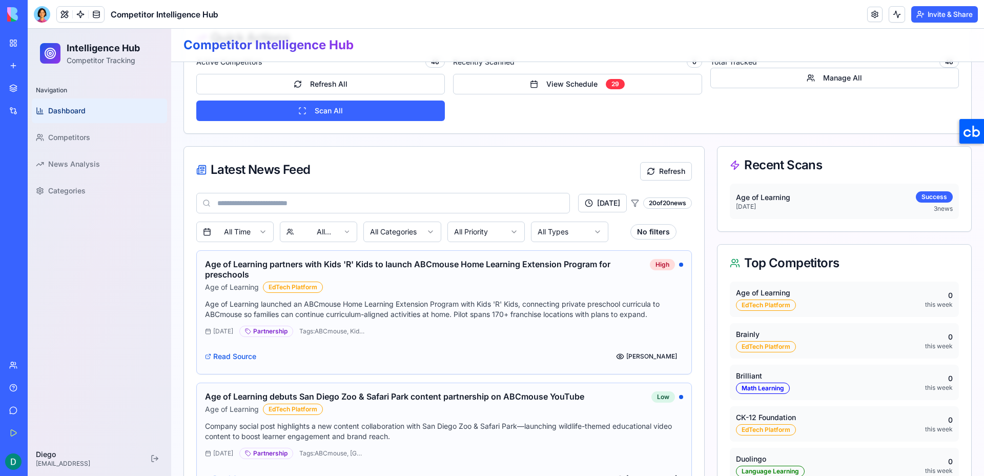
click at [667, 88] on button "View Schedule 29" at bounding box center [577, 84] width 249 height 20
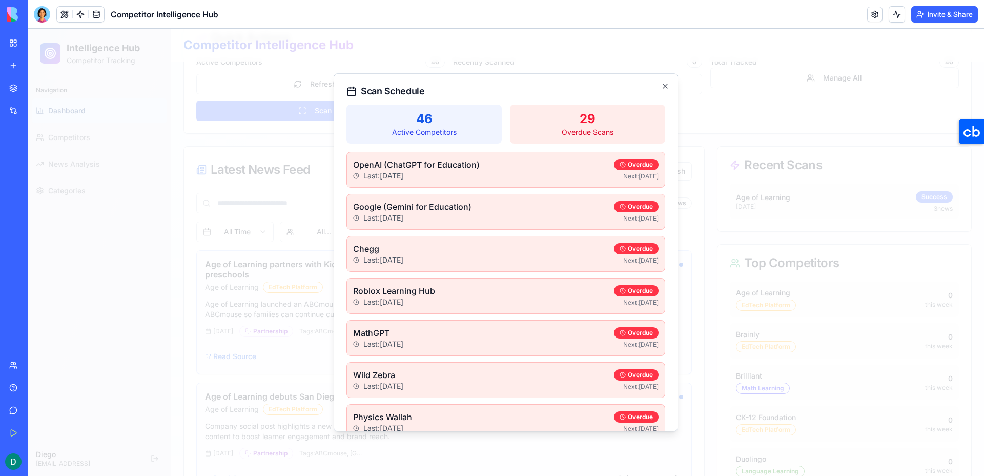
click at [670, 85] on div "Scan Schedule 46 Active Competitors 29 Overdue Scans OpenAI (ChatGPT for Educat…" at bounding box center [506, 252] width 344 height 358
click at [668, 85] on icon "button" at bounding box center [665, 86] width 8 height 8
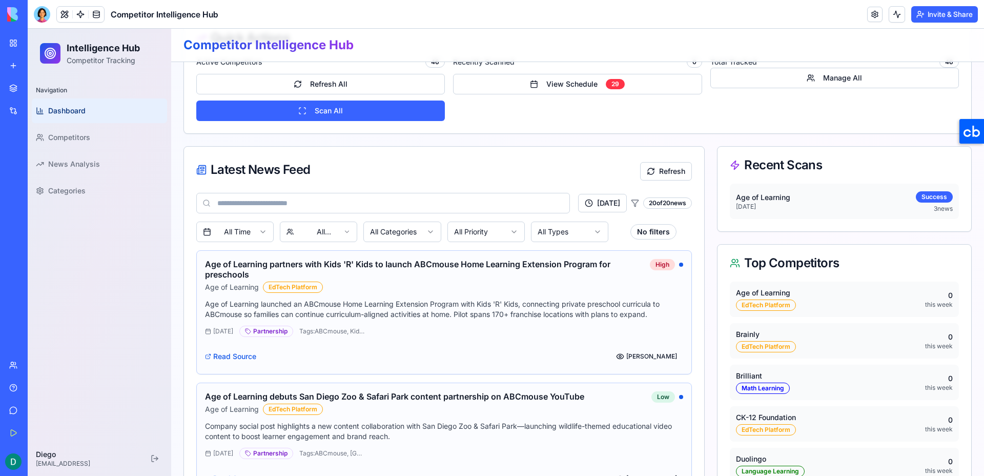
click at [36, 14] on div at bounding box center [42, 14] width 16 height 16
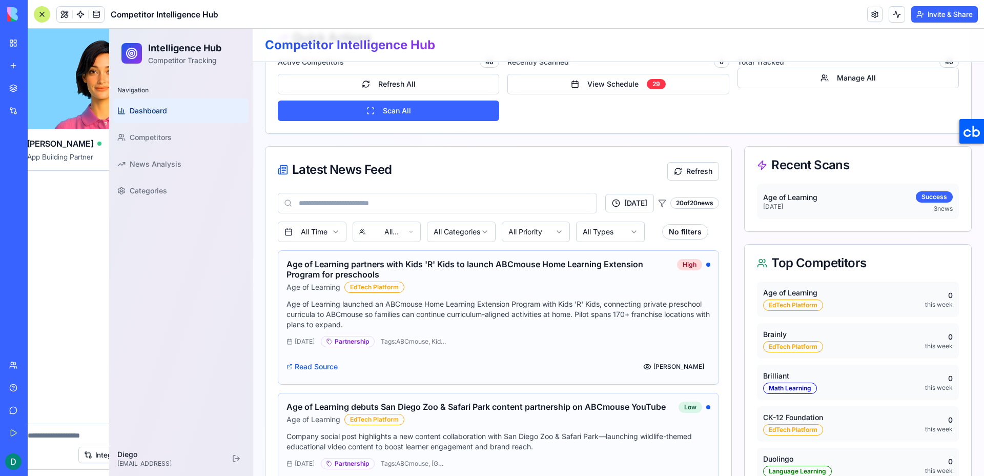
scroll to position [0, 0]
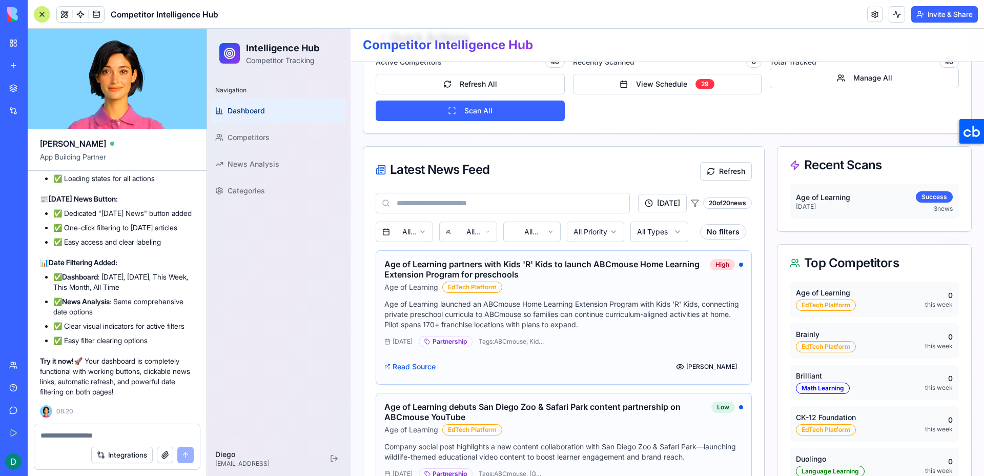
click at [65, 436] on textarea at bounding box center [116, 435] width 153 height 10
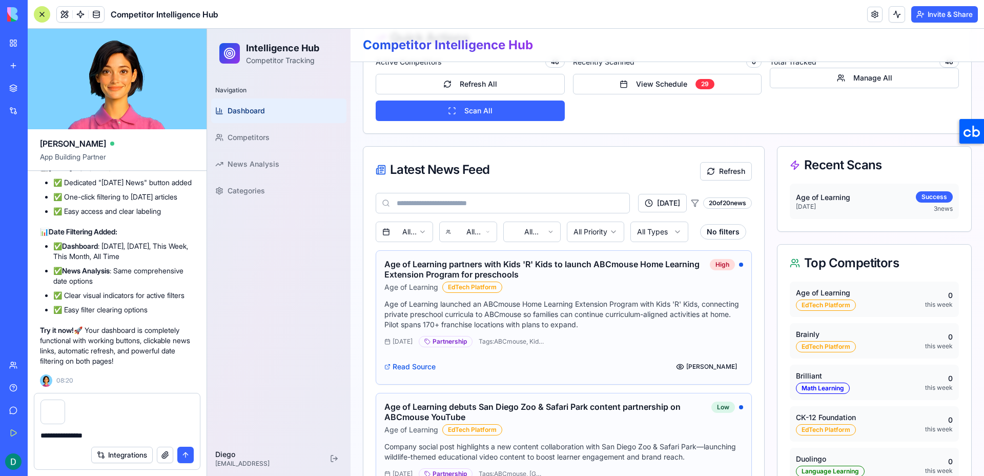
type textarea "**********"
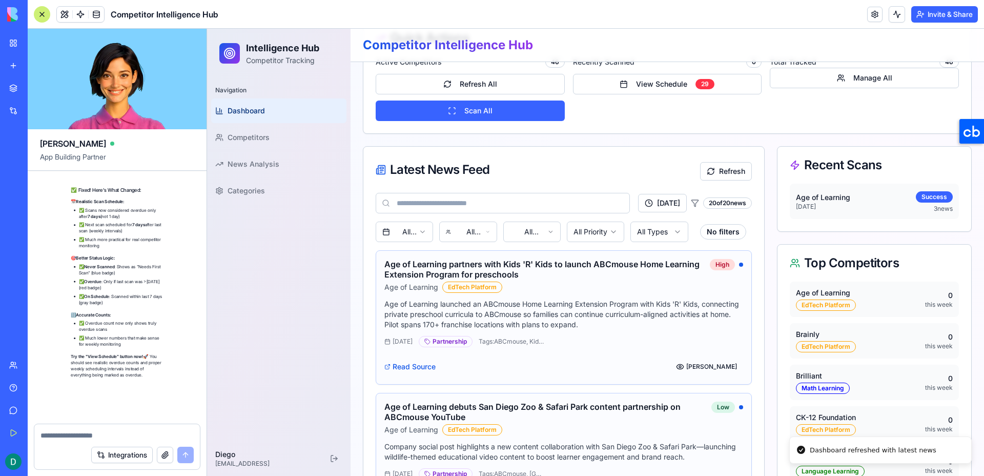
scroll to position [10313, 0]
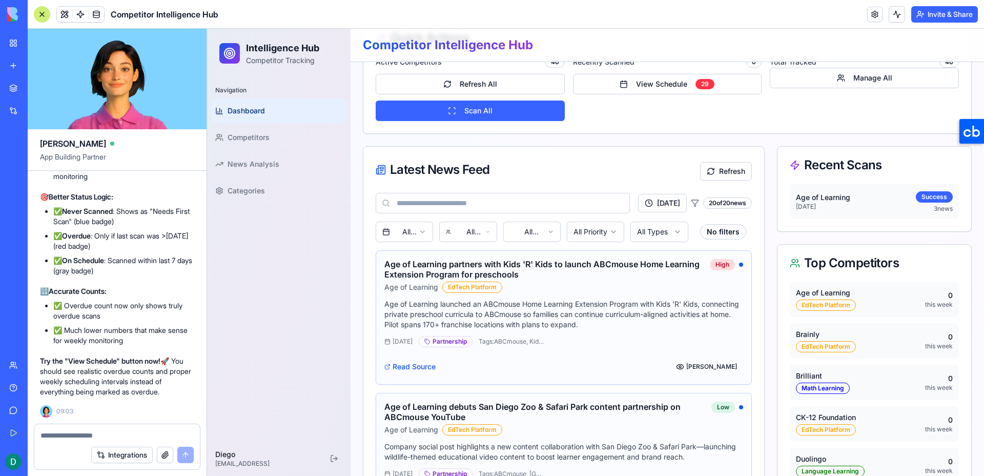
click at [106, 431] on textarea at bounding box center [116, 435] width 153 height 10
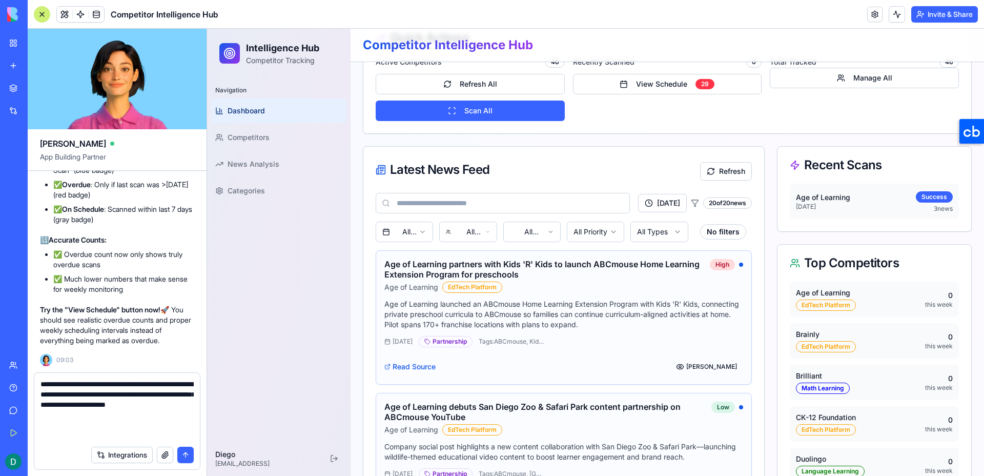
paste textarea "**********"
type textarea "**********"
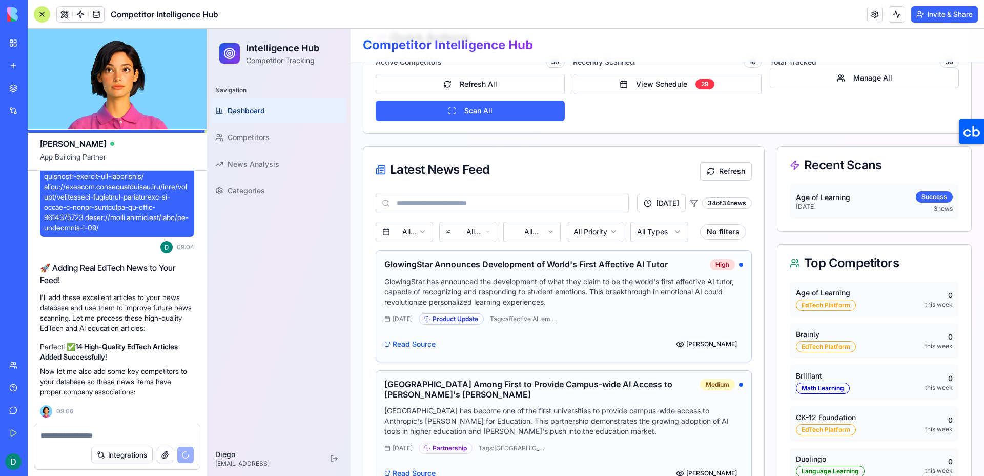
scroll to position [11569, 0]
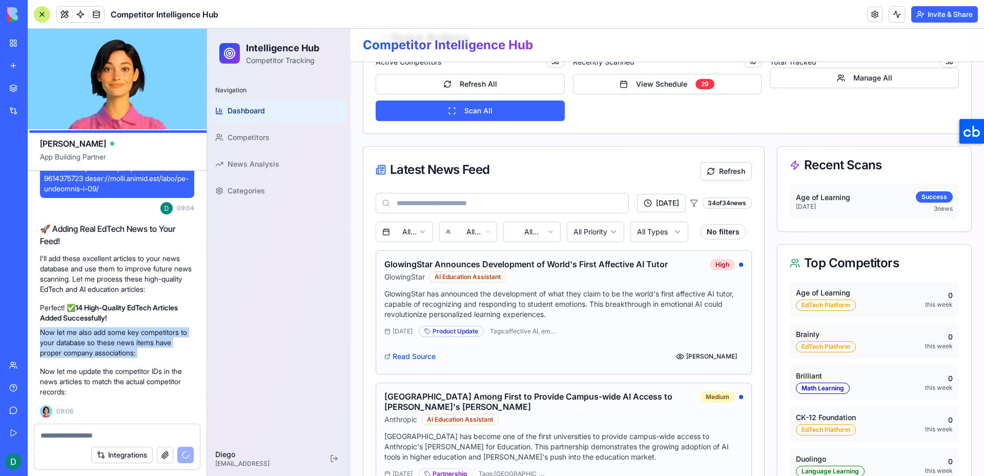
drag, startPoint x: 41, startPoint y: 329, endPoint x: 130, endPoint y: 362, distance: 94.9
click at [130, 362] on div "Now let me update the competitor IDs in the news articles to match the actual c…" at bounding box center [117, 381] width 154 height 39
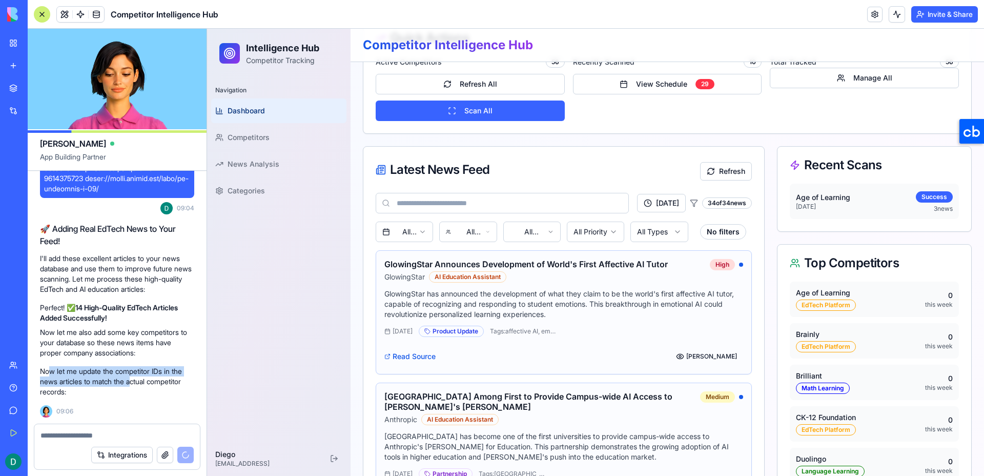
drag, startPoint x: 51, startPoint y: 367, endPoint x: 135, endPoint y: 385, distance: 85.4
click at [135, 385] on p "Now let me update the competitor IDs in the news articles to match the actual c…" at bounding box center [117, 381] width 154 height 31
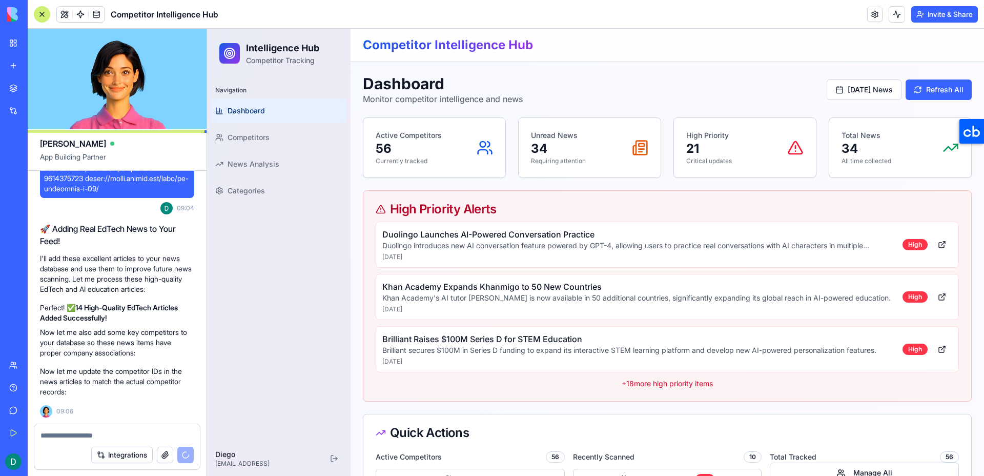
click at [550, 380] on p "+ 18 more high priority items" at bounding box center [667, 383] width 583 height 10
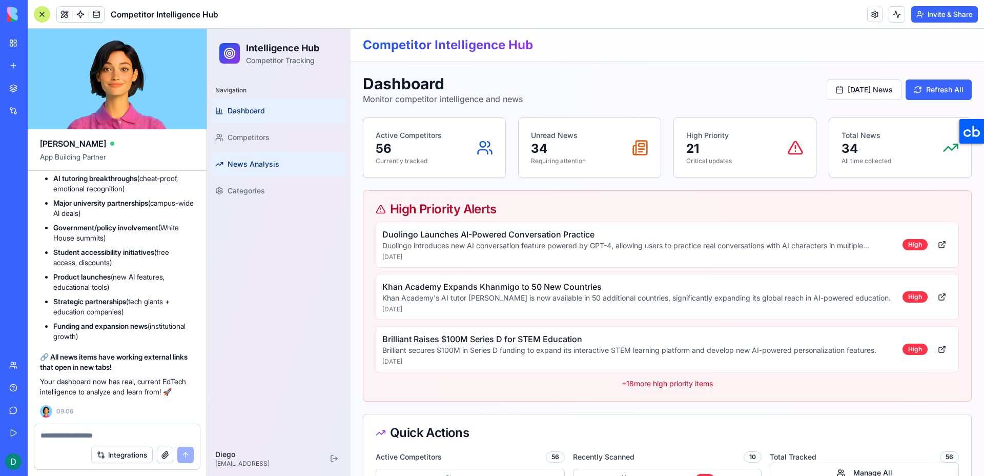
click at [285, 163] on link "News Analysis" at bounding box center [278, 164] width 135 height 25
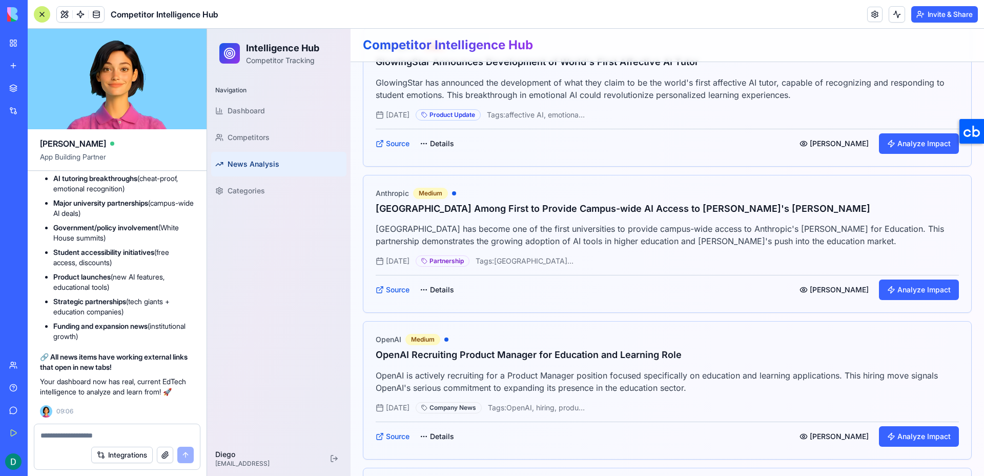
scroll to position [242, 0]
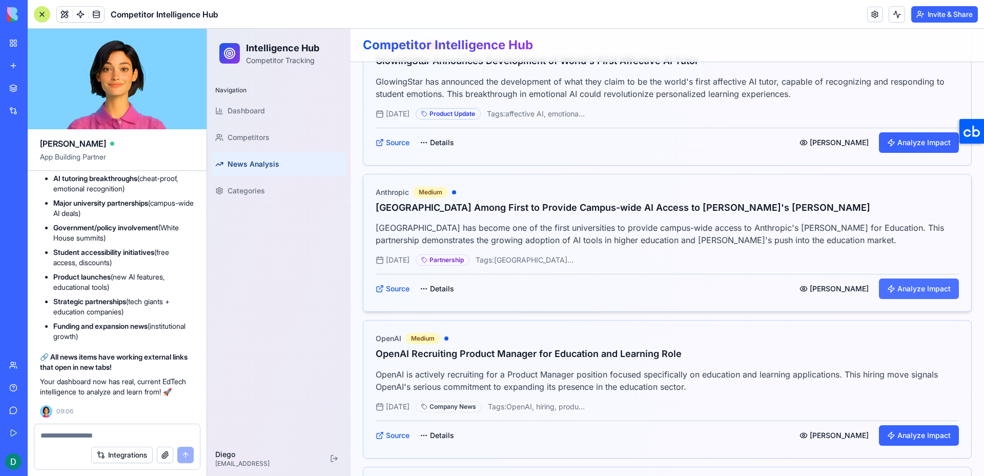
click at [900, 290] on button "Analyze Impact" at bounding box center [919, 288] width 80 height 20
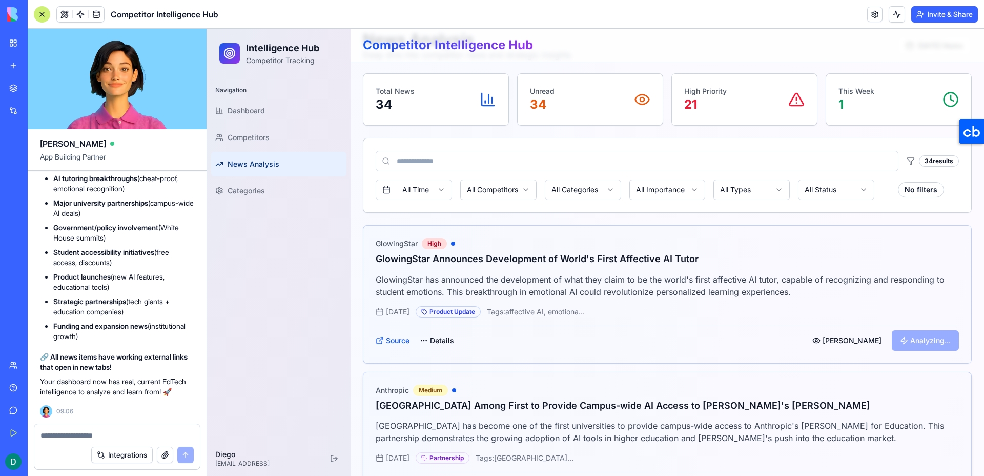
scroll to position [0, 0]
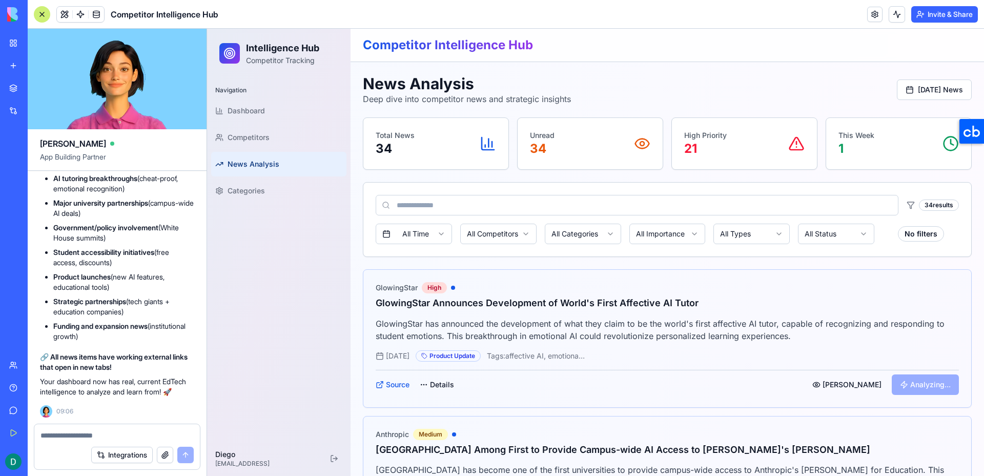
click at [586, 140] on div "Unread 34" at bounding box center [590, 143] width 120 height 27
click at [566, 142] on div "Unread 34" at bounding box center [590, 143] width 120 height 27
